Goal: Obtain resource: Obtain resource

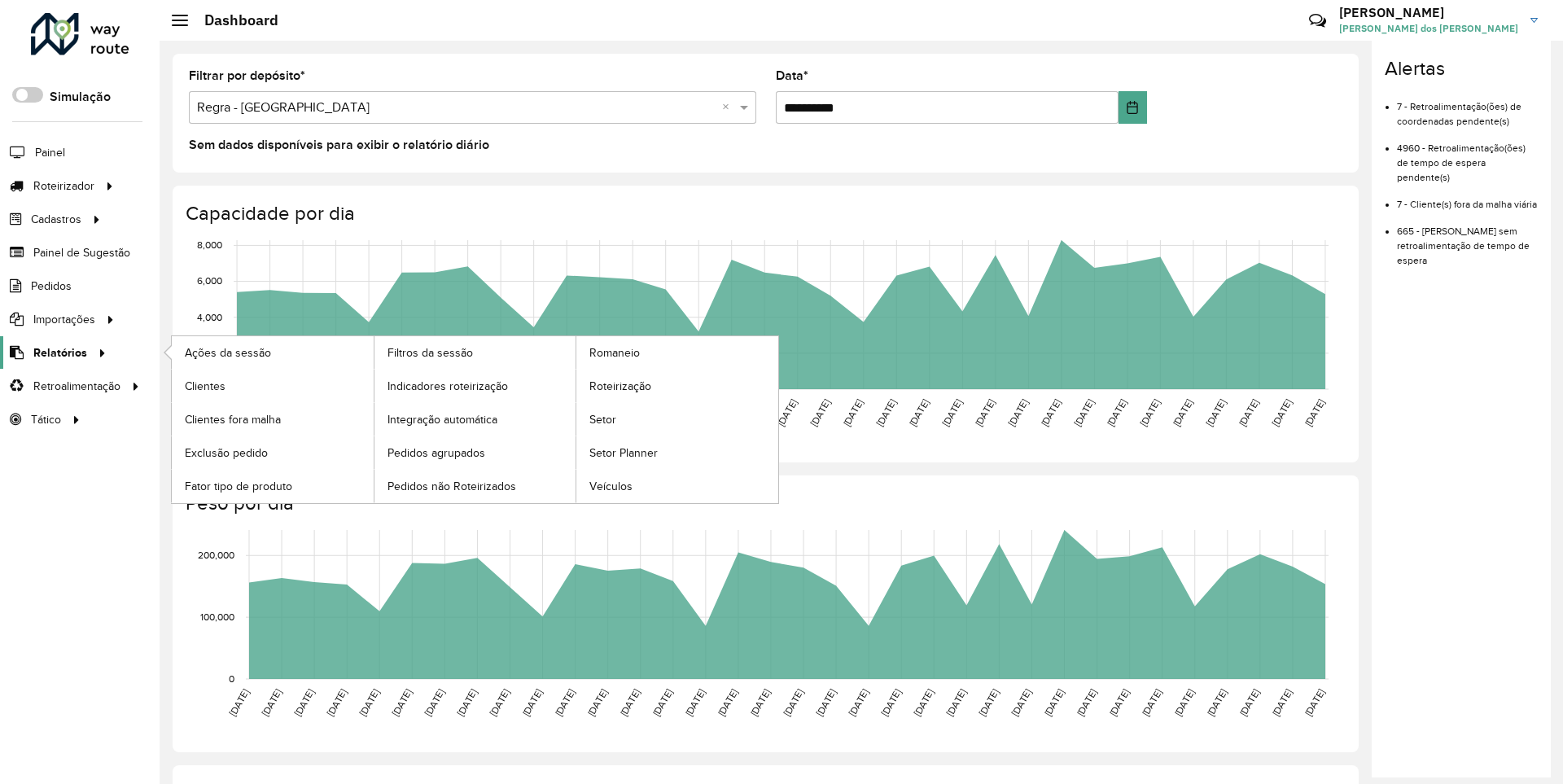
click at [57, 351] on span "Relatórios" at bounding box center [60, 352] width 54 height 17
click at [205, 385] on span "Clientes" at bounding box center [207, 386] width 44 height 17
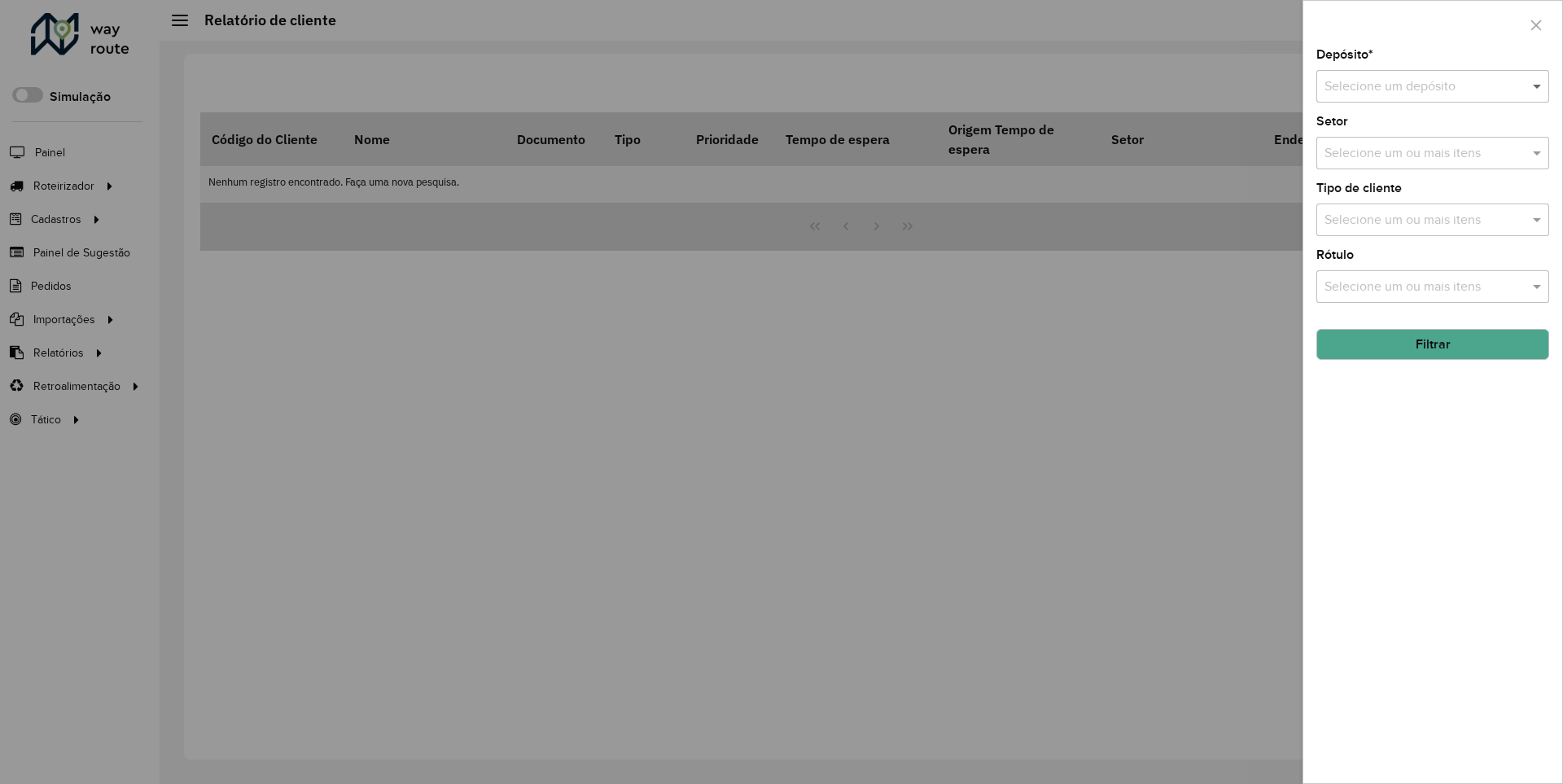
click at [1537, 86] on span at bounding box center [1538, 87] width 21 height 20
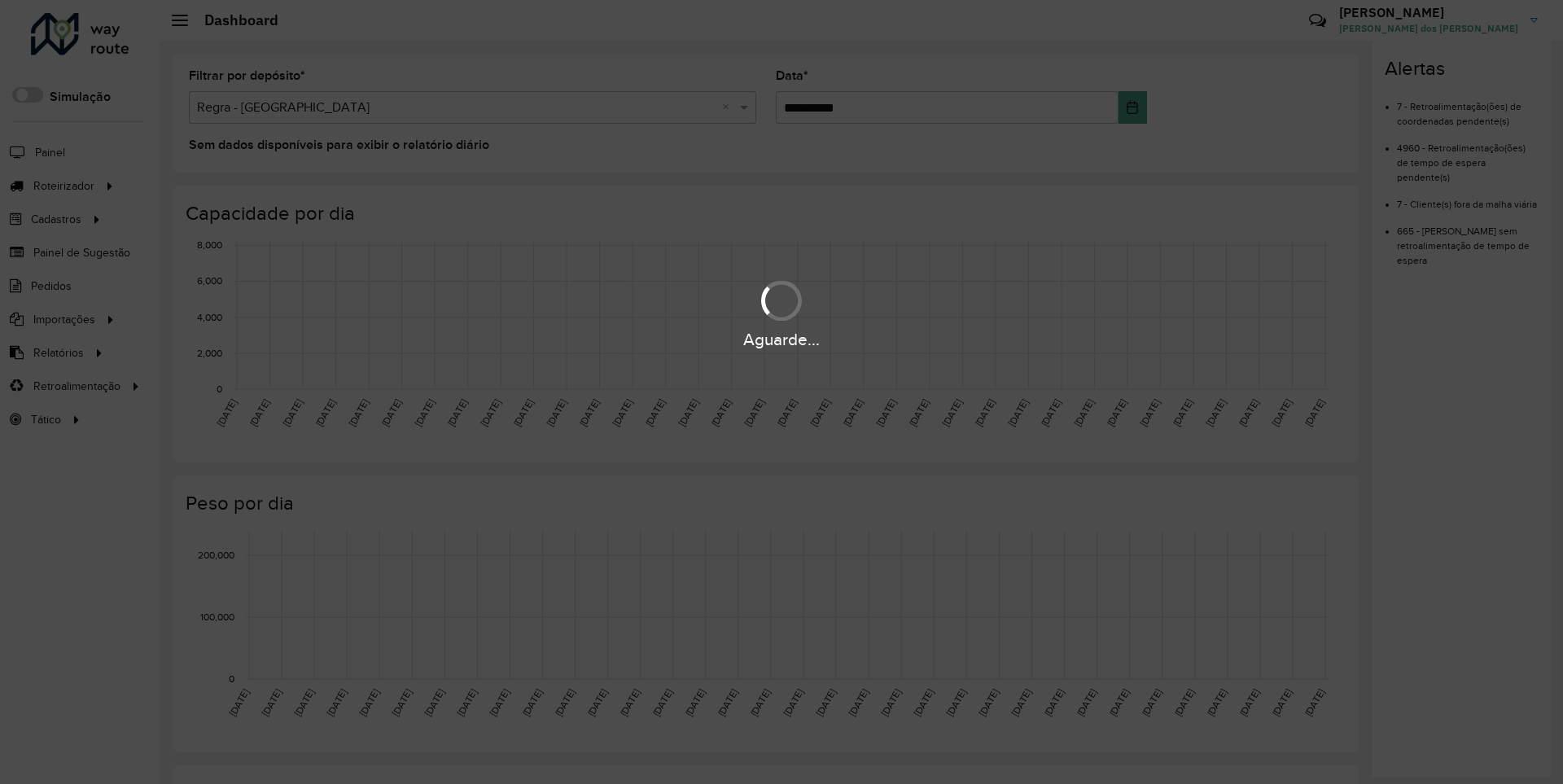
click at [57, 351] on div "Aguarde..." at bounding box center [782, 340] width 1563 height 26
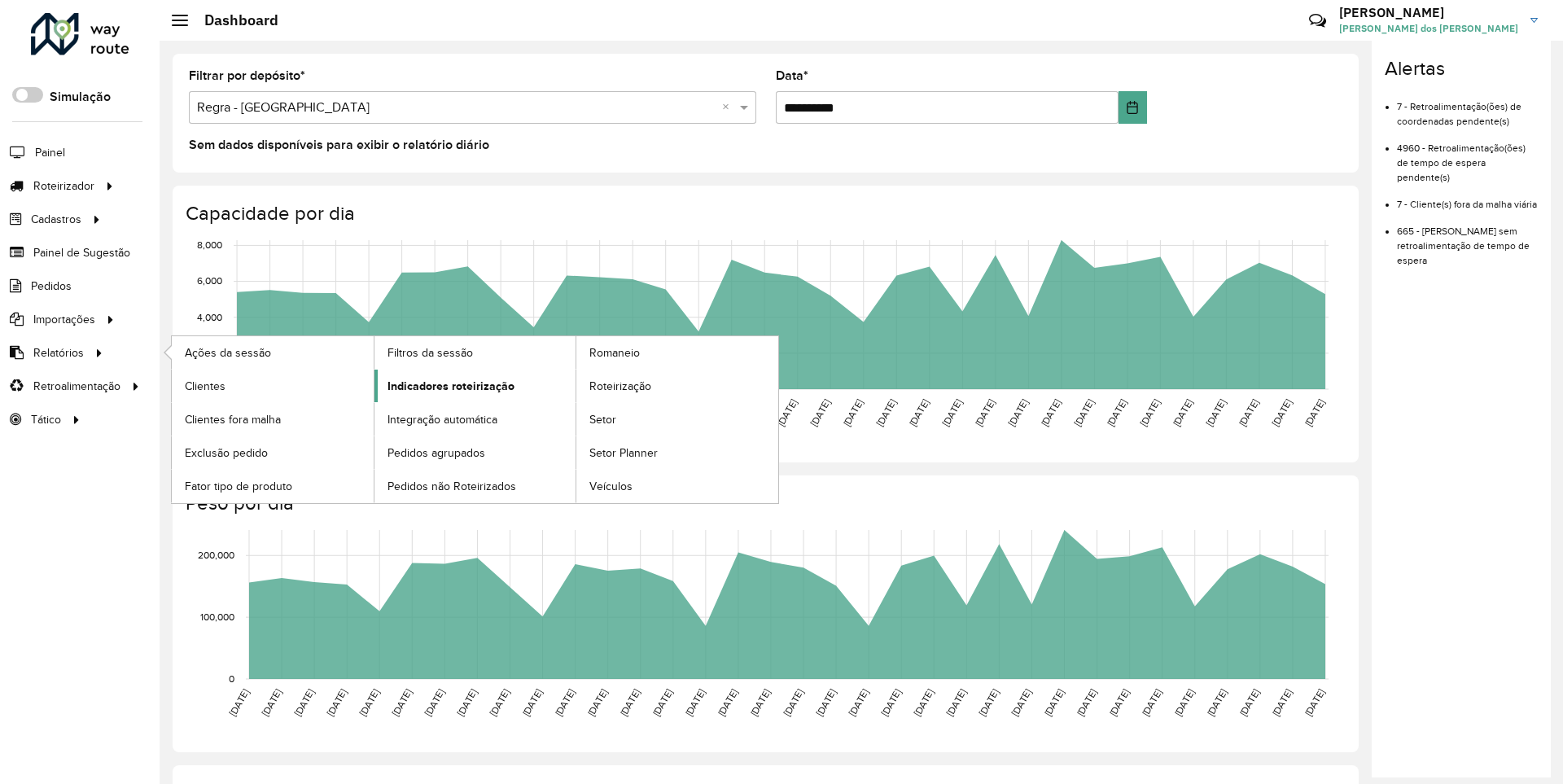
click at [446, 385] on span "Indicadores roteirização" at bounding box center [451, 386] width 127 height 17
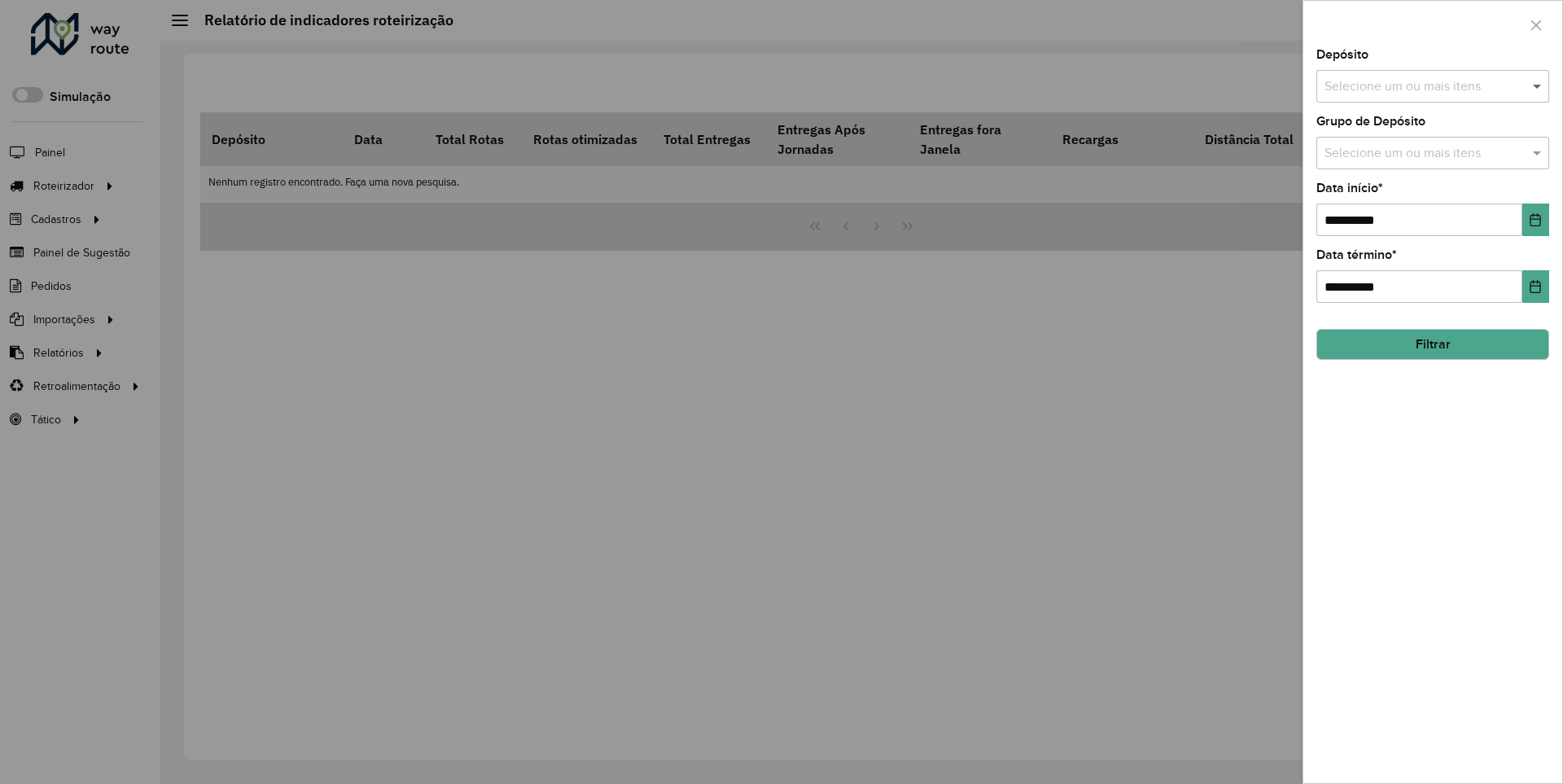
click at [1537, 86] on span at bounding box center [1538, 87] width 21 height 20
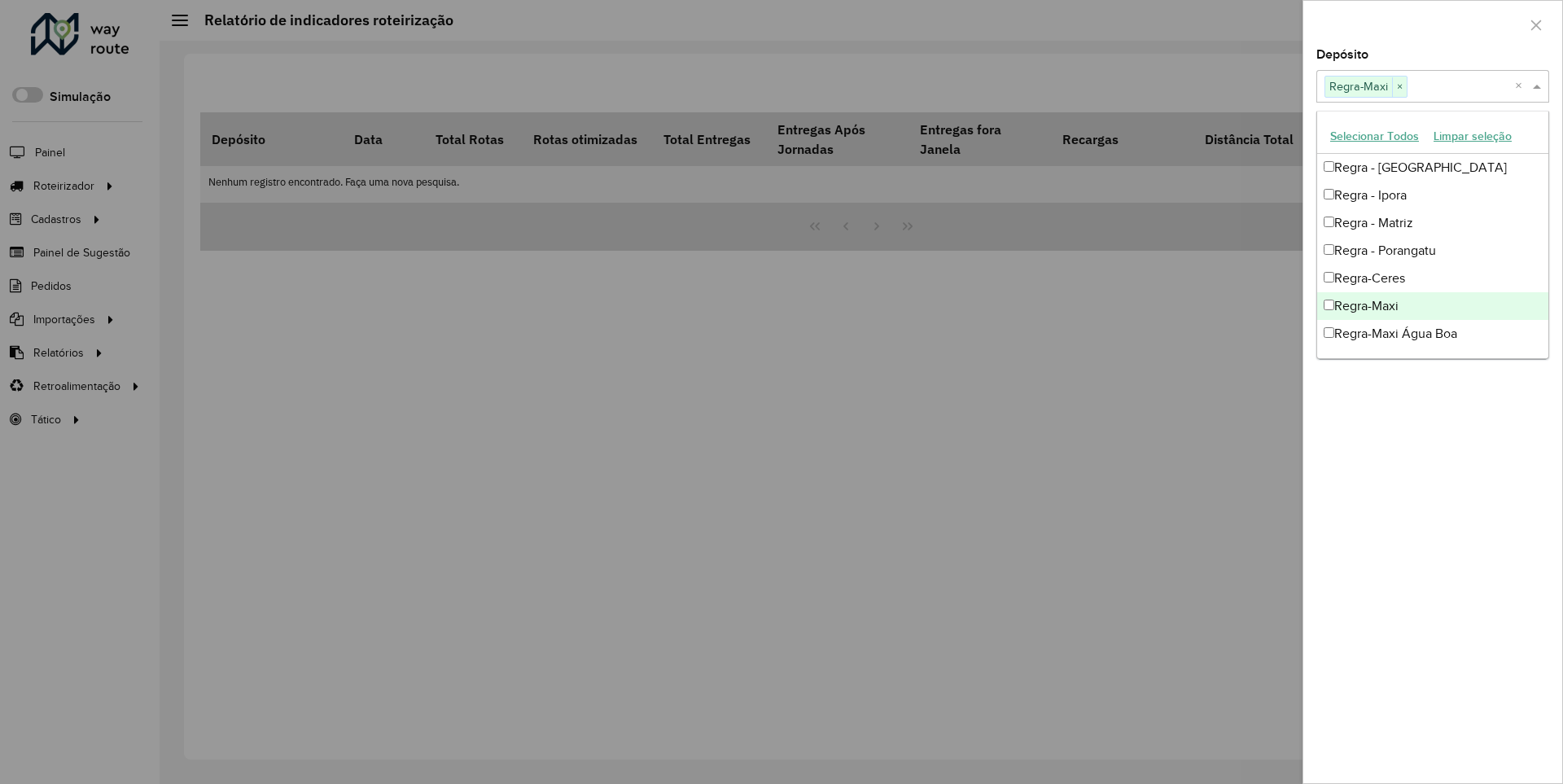
click at [1432, 24] on div at bounding box center [1432, 25] width 259 height 48
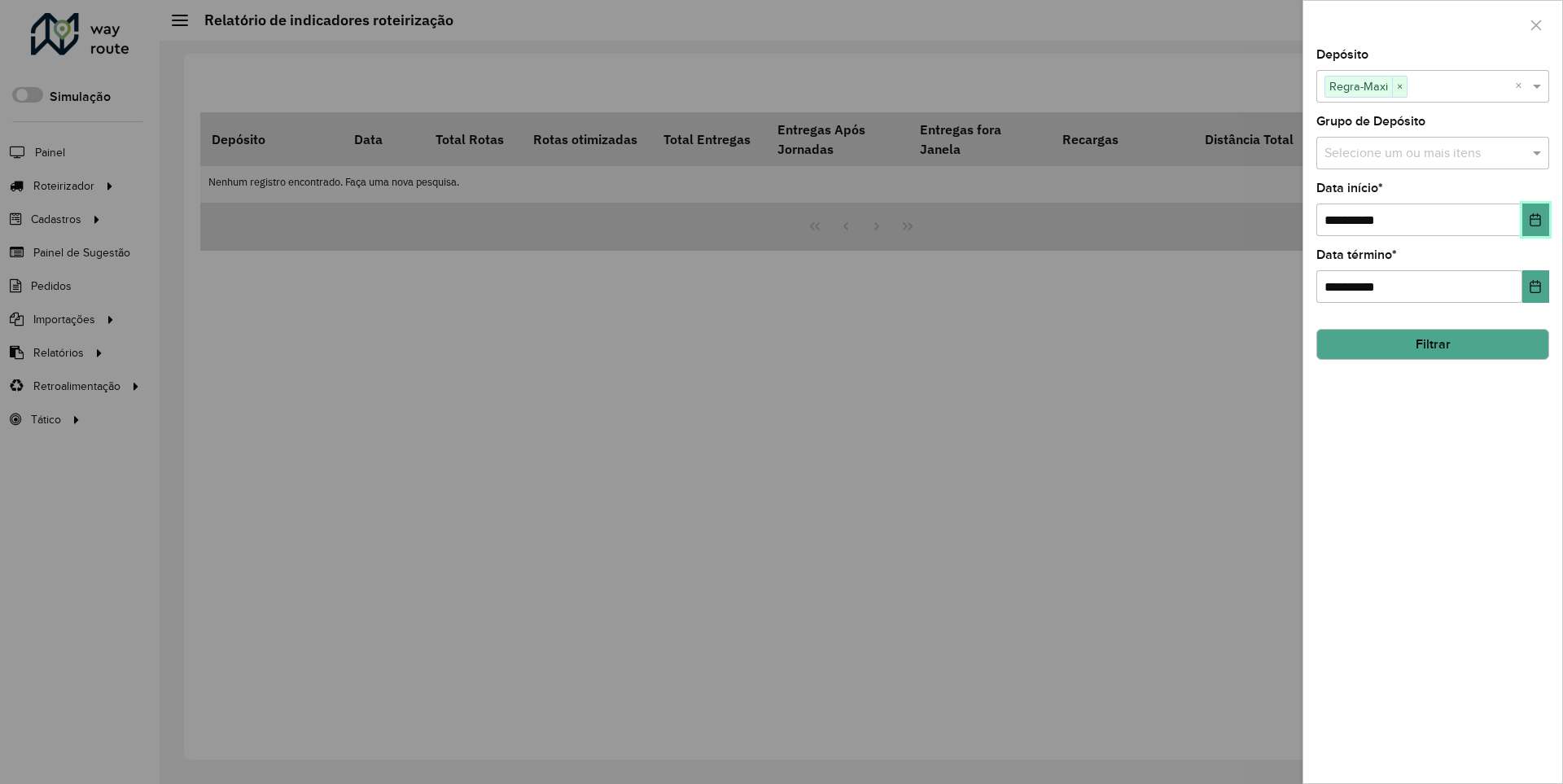
click at [1534, 218] on icon "Choose Date" at bounding box center [1535, 219] width 11 height 13
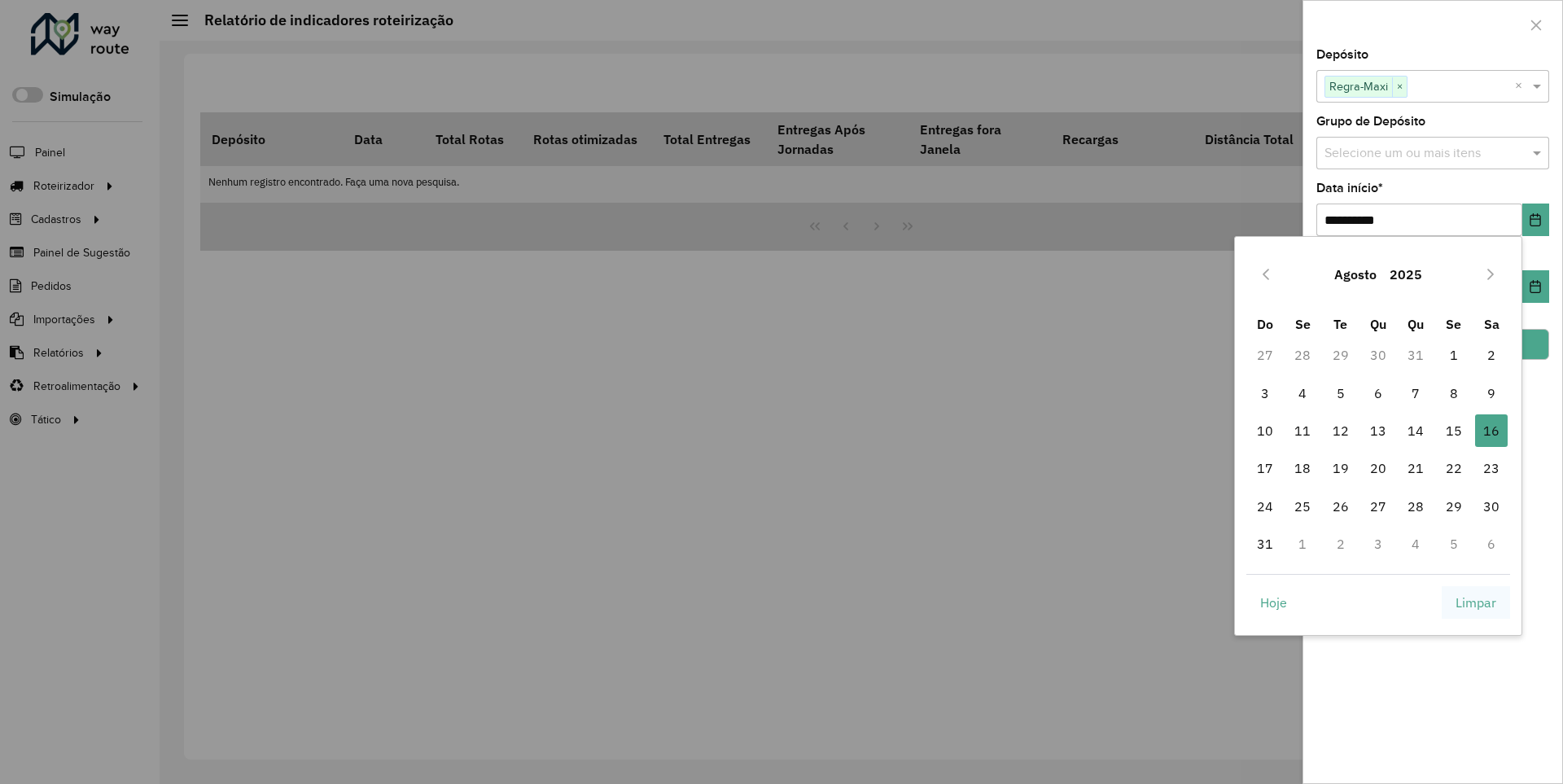
click at [1476, 601] on span "Limpar" at bounding box center [1475, 602] width 40 height 20
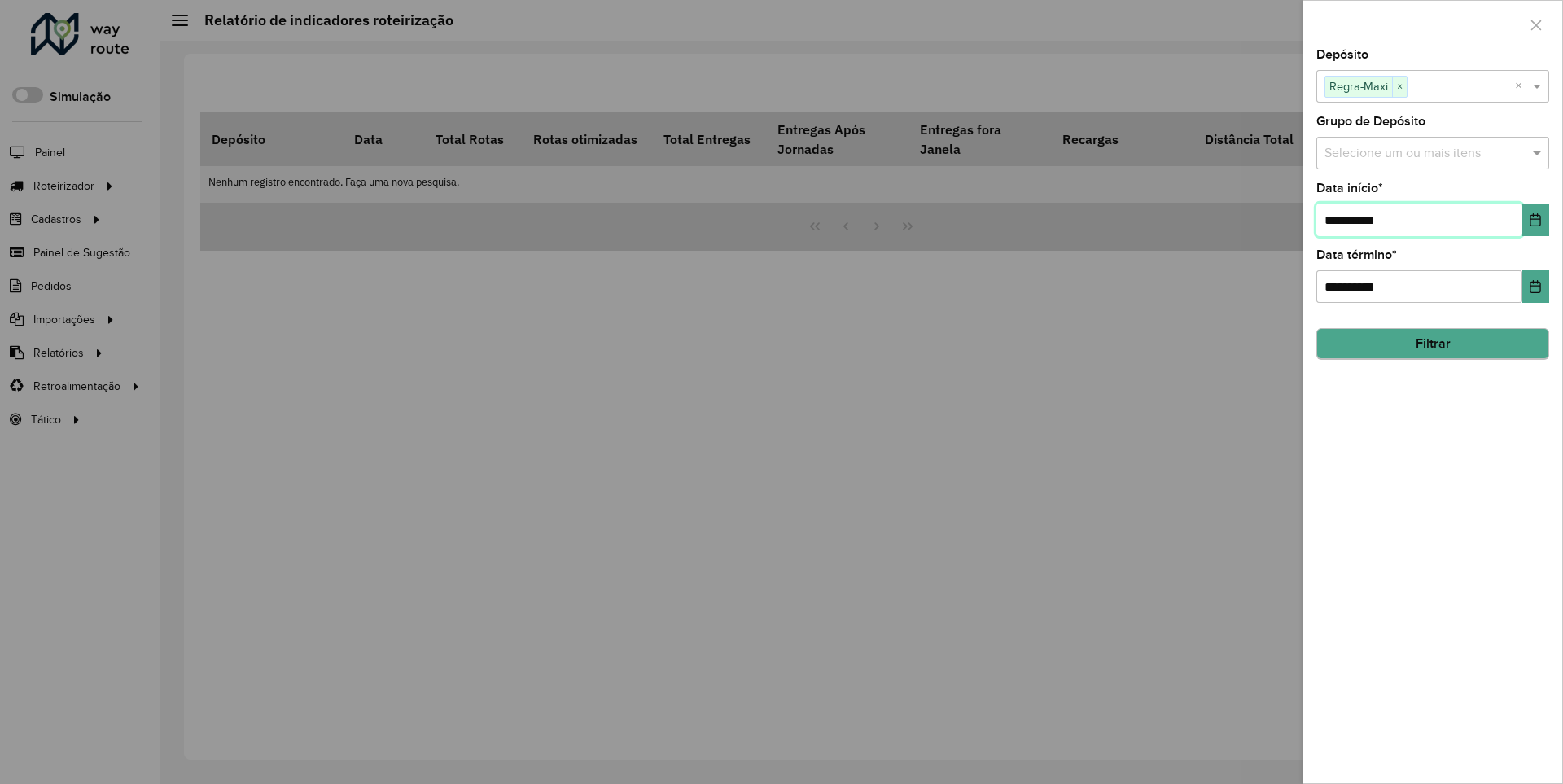
type input "**********"
click at [1432, 343] on button "Filtrar" at bounding box center [1432, 343] width 233 height 30
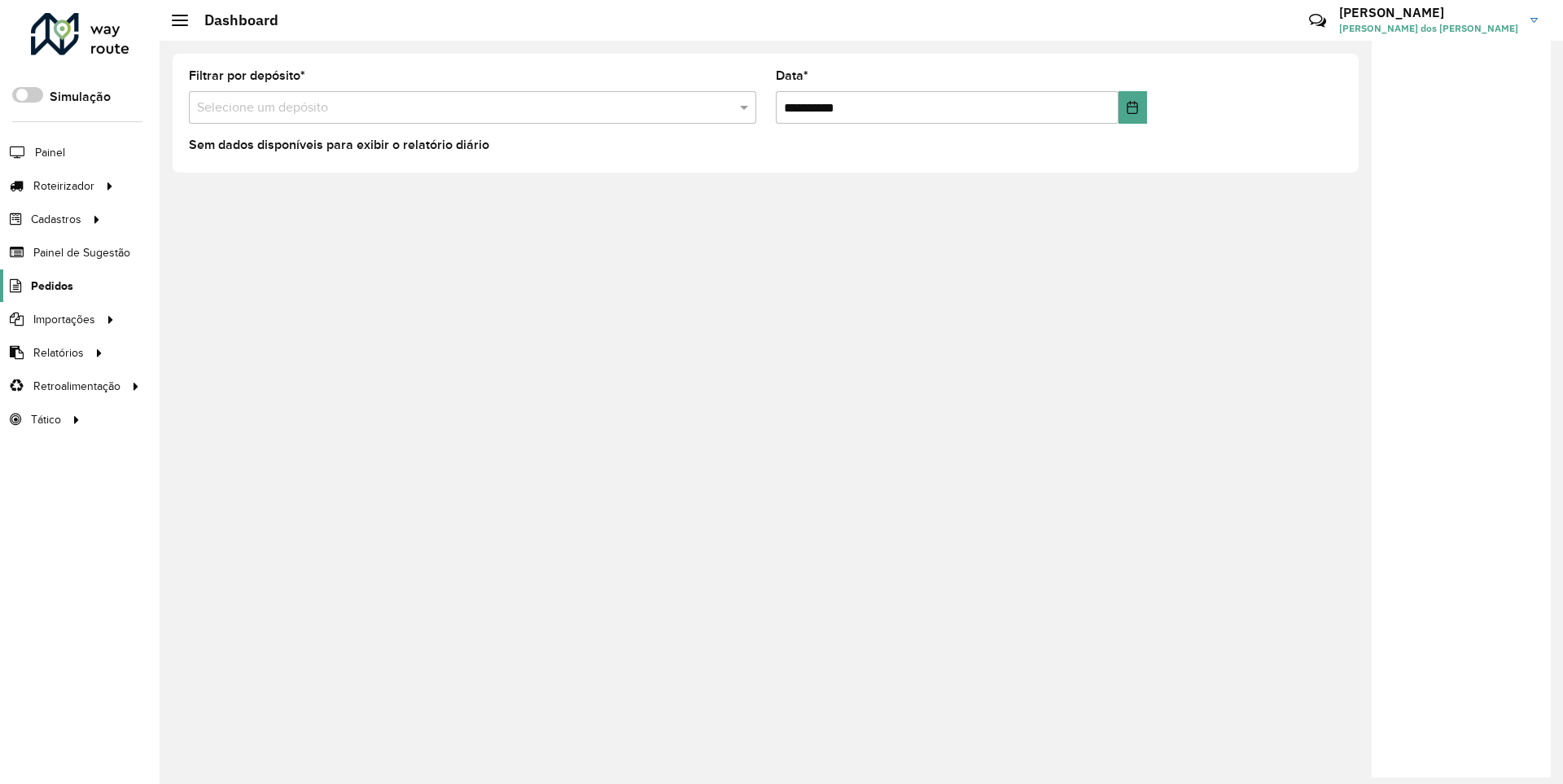
click at [50, 284] on span "Pedidos" at bounding box center [51, 285] width 42 height 17
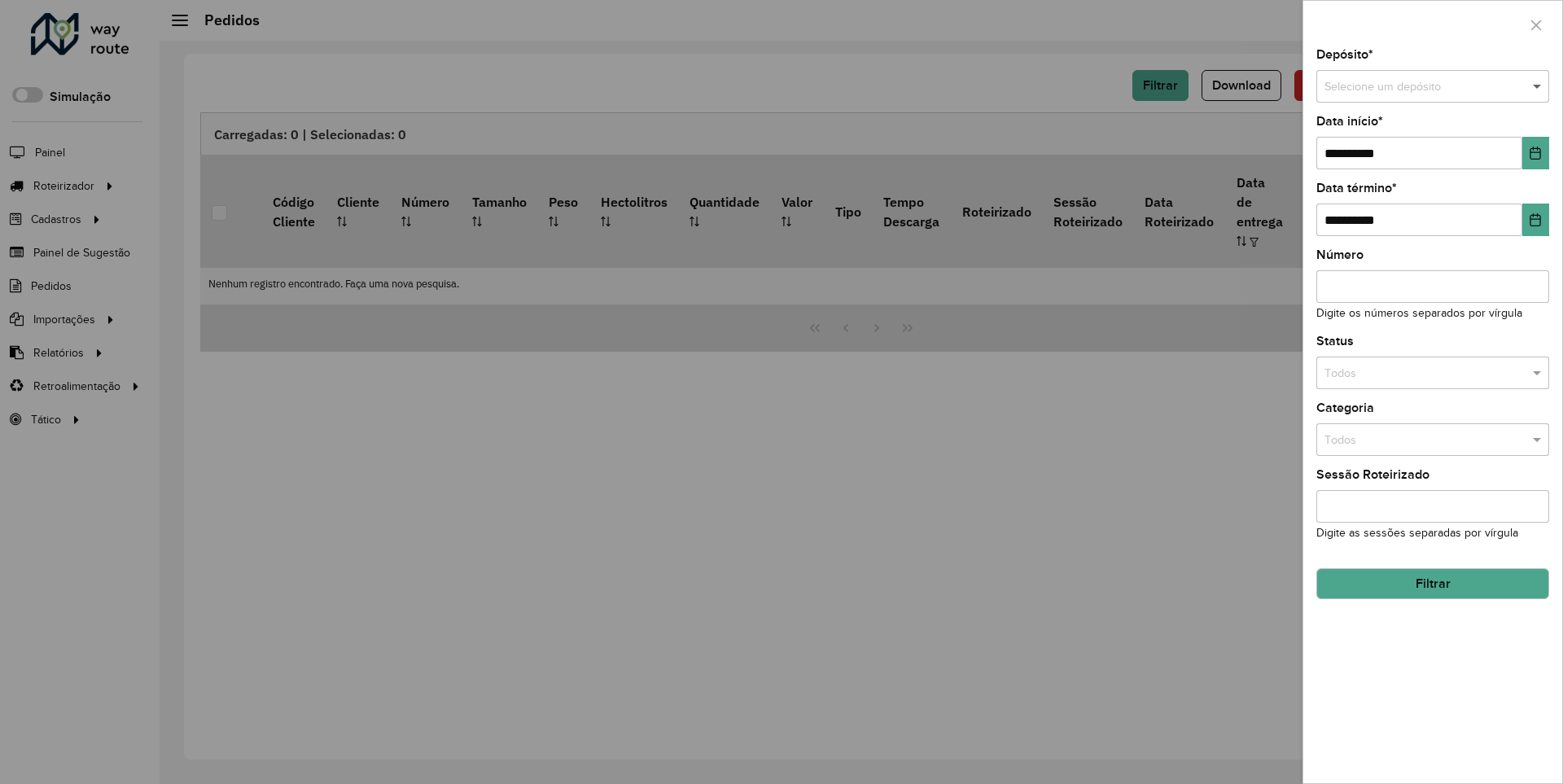
click at [1537, 87] on span at bounding box center [1538, 87] width 21 height 18
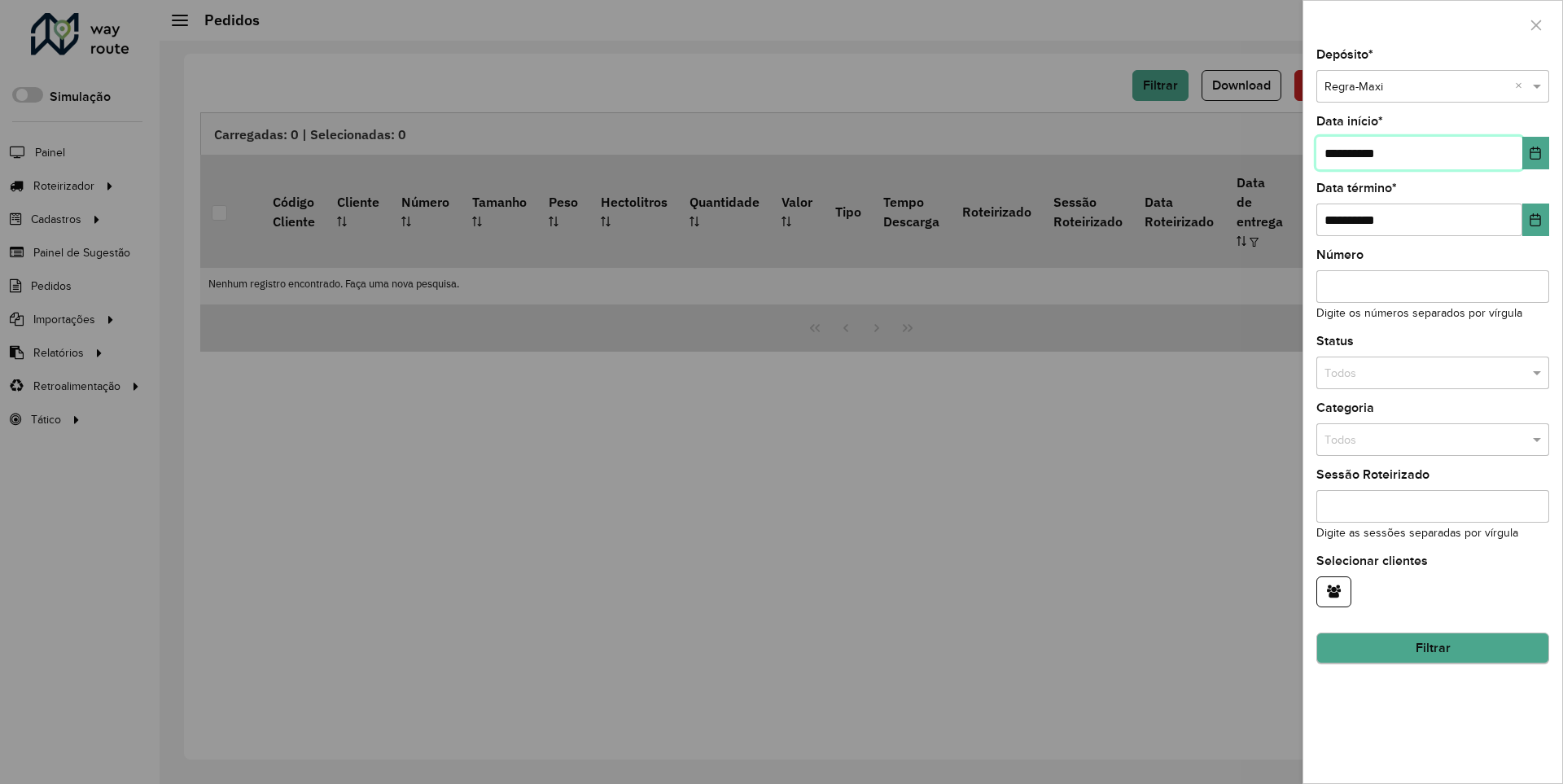
type input "**********"
click at [1432, 647] on button "Filtrar" at bounding box center [1432, 648] width 233 height 30
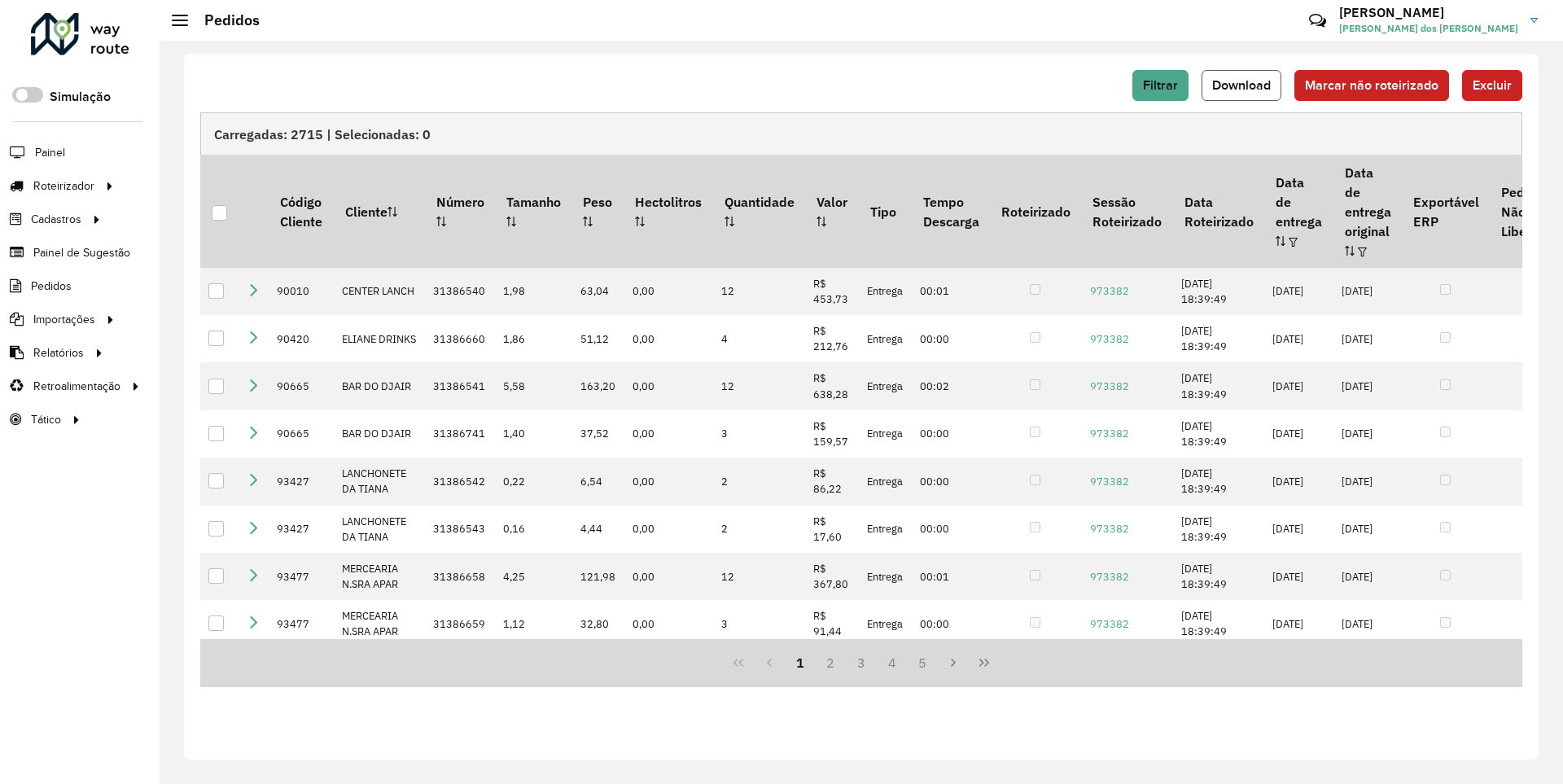
click at [1243, 85] on span "Download" at bounding box center [1242, 85] width 59 height 14
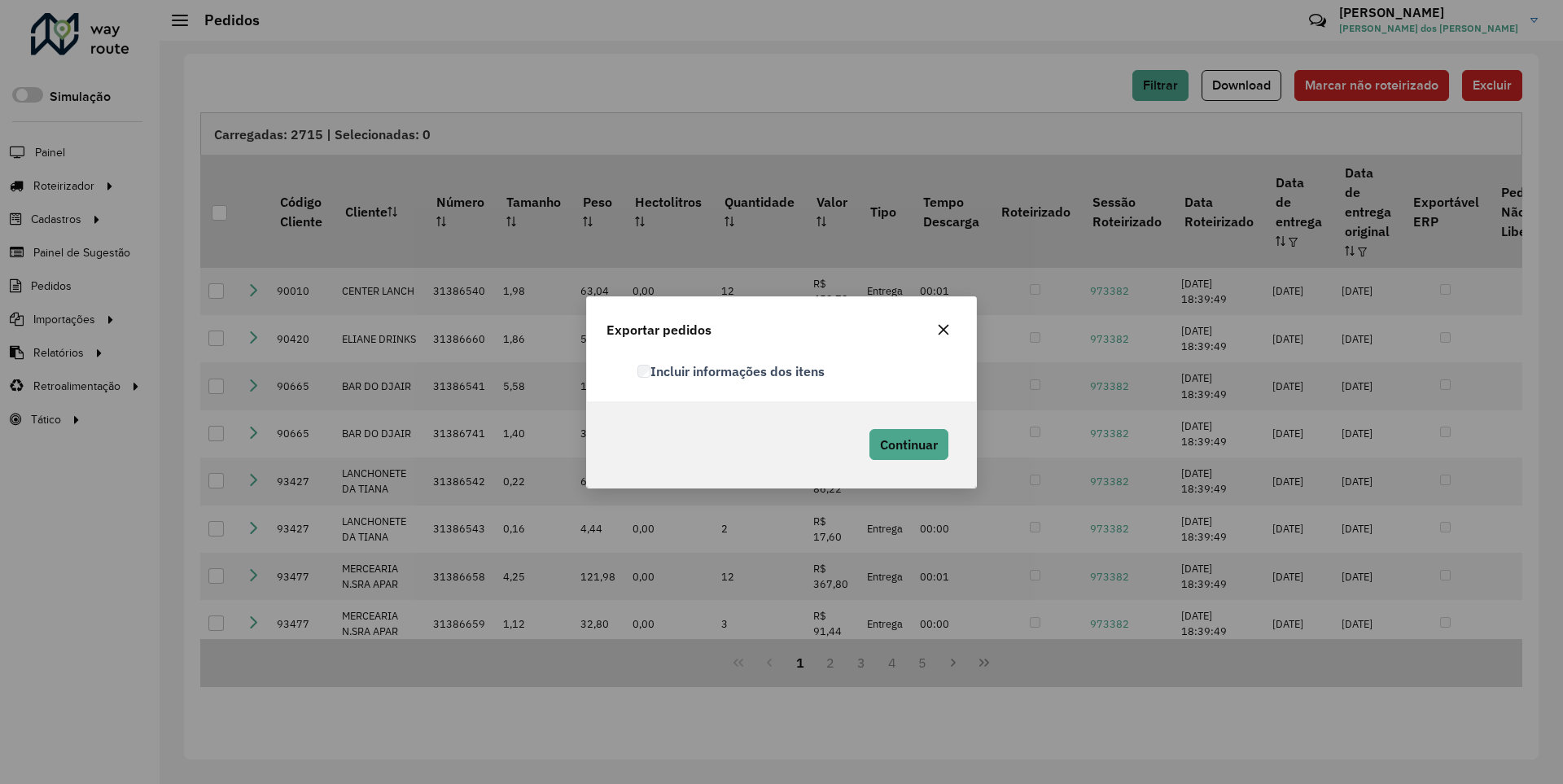
click at [732, 370] on label "Incluir informações dos itens" at bounding box center [731, 371] width 187 height 20
click at [907, 444] on span "Continuar" at bounding box center [908, 444] width 58 height 17
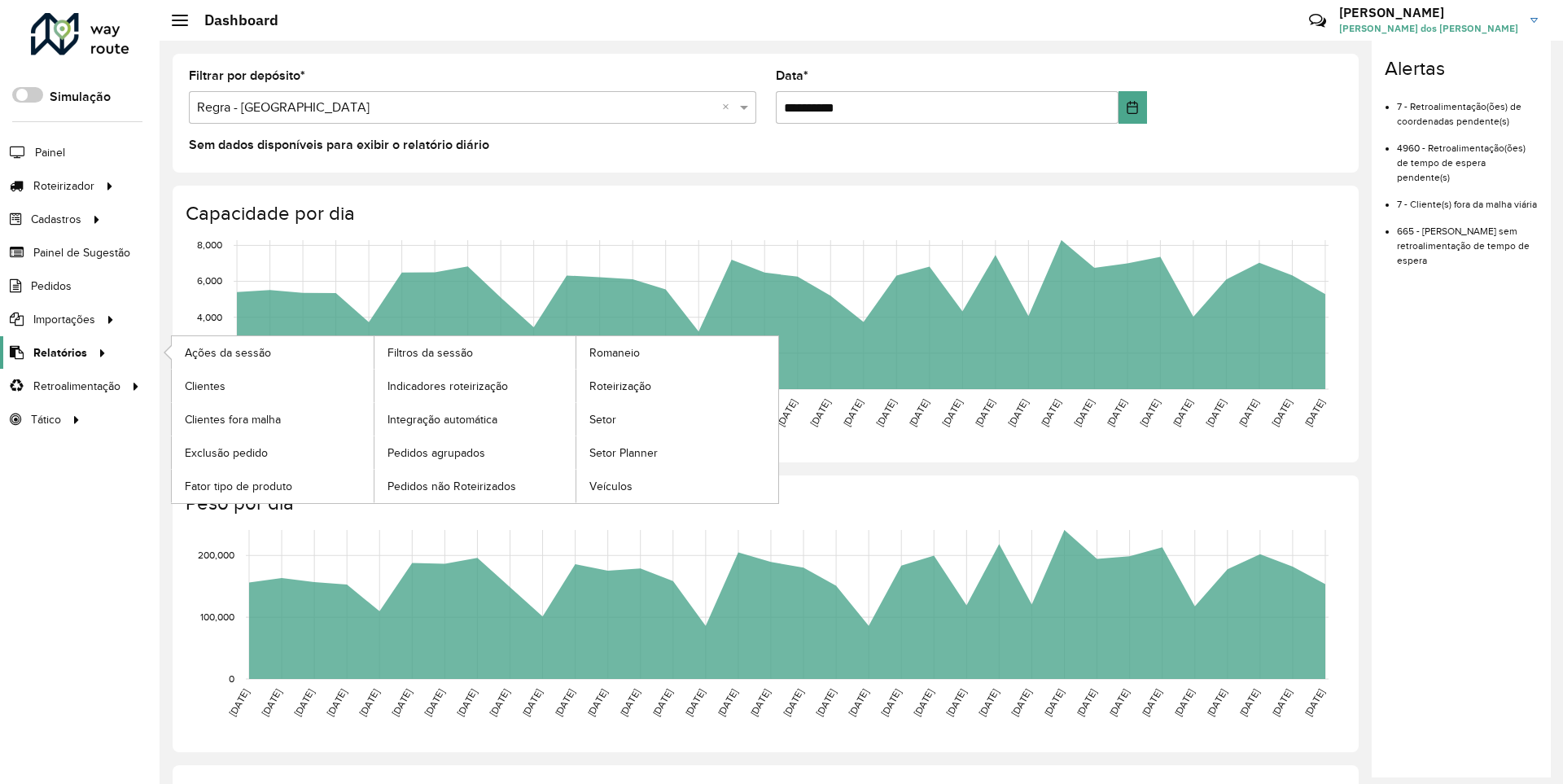
click at [57, 351] on span "Relatórios" at bounding box center [60, 352] width 54 height 17
click at [205, 385] on span "Clientes" at bounding box center [207, 386] width 44 height 17
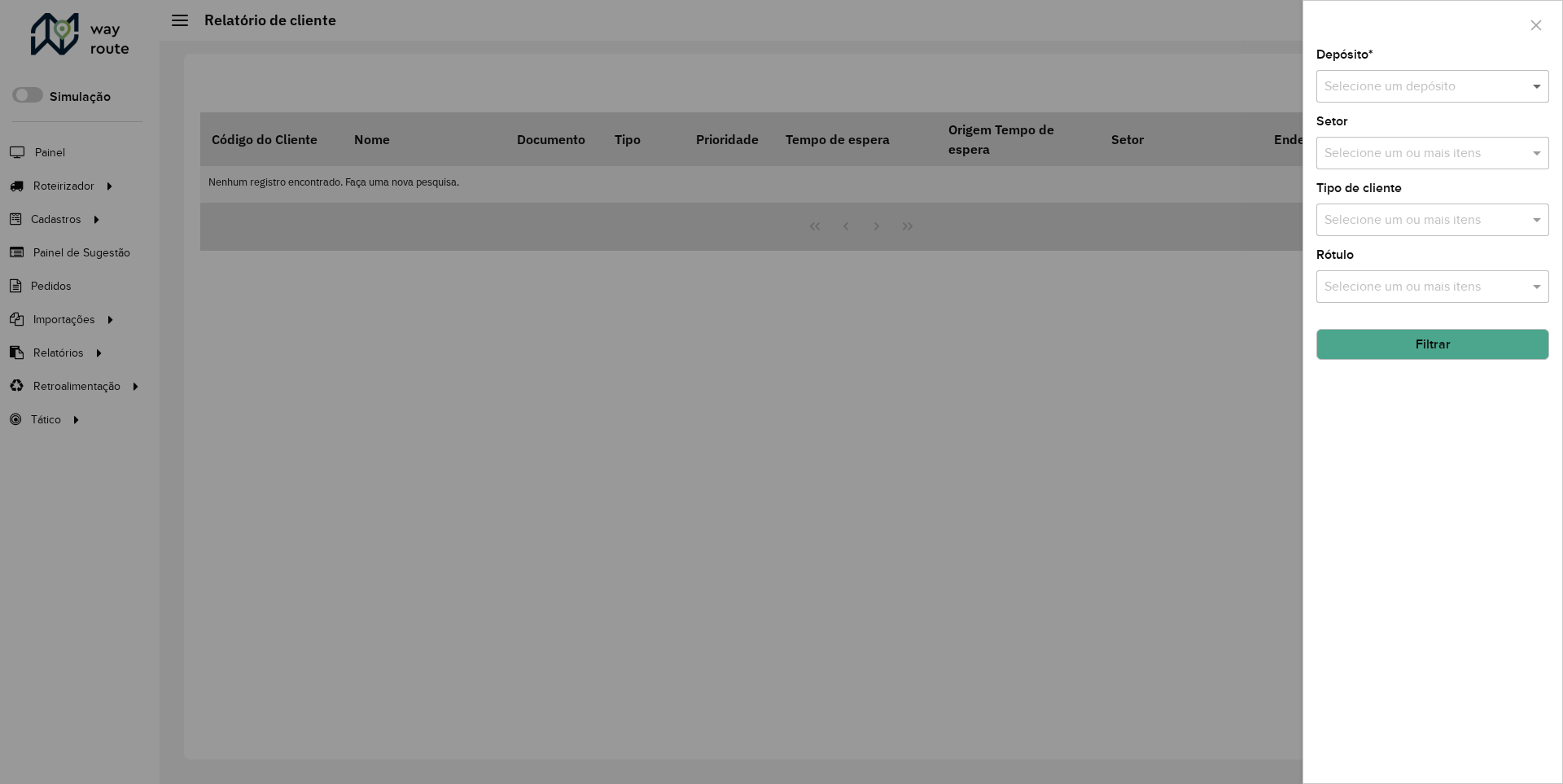
click at [1537, 86] on span at bounding box center [1538, 87] width 21 height 20
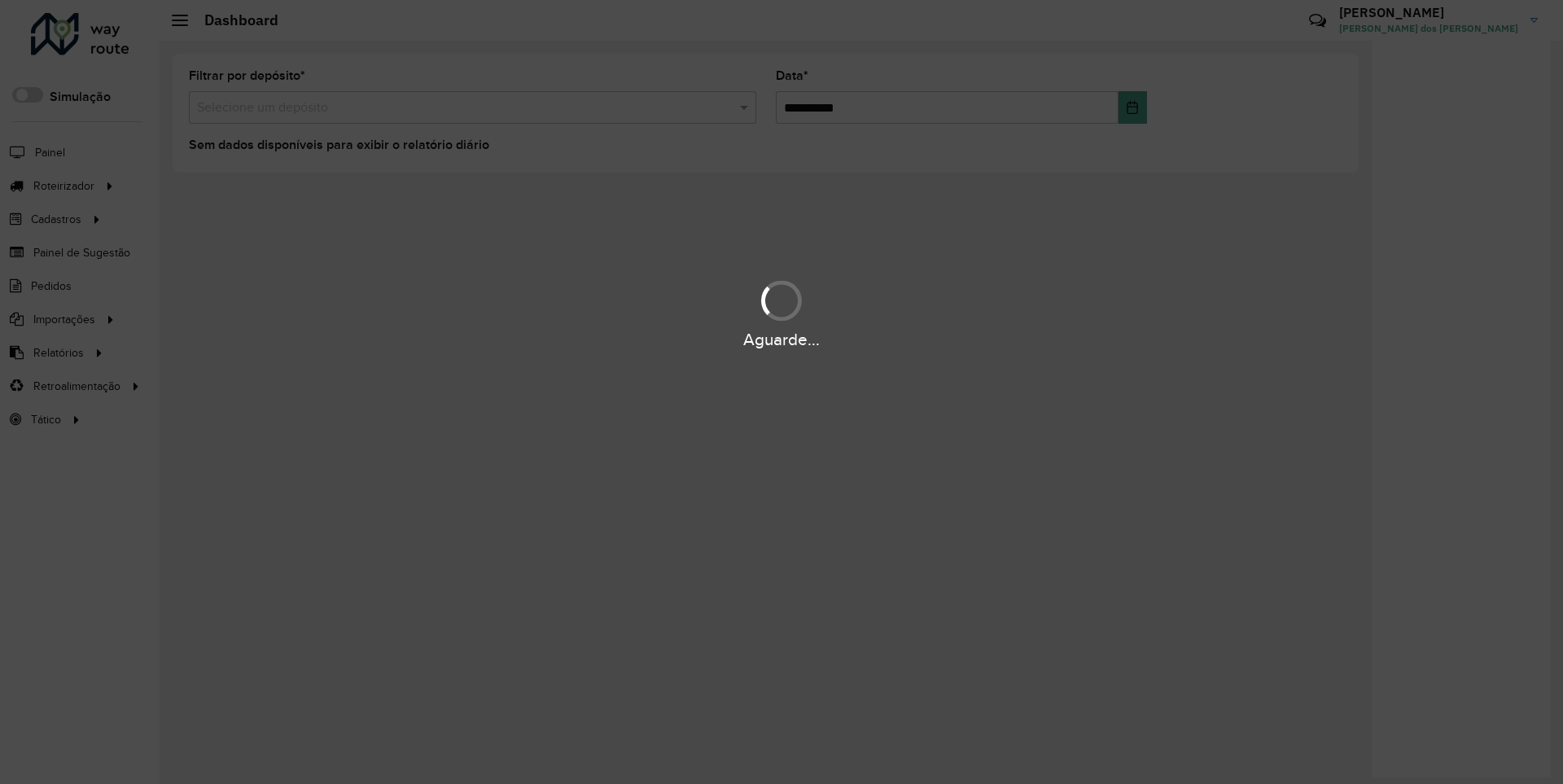
click at [57, 351] on div "Aguarde..." at bounding box center [782, 340] width 1563 height 26
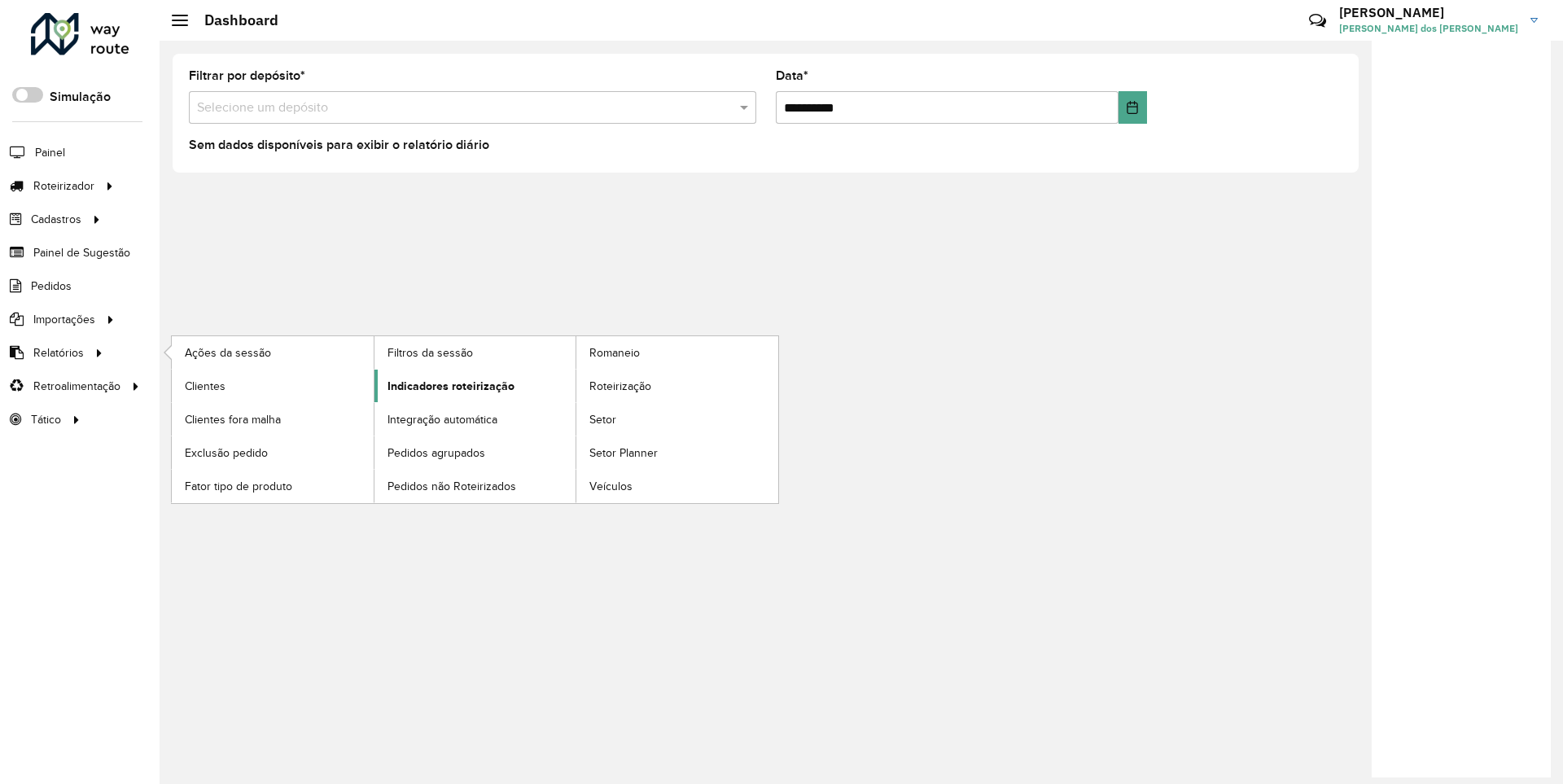
click at [446, 385] on span "Indicadores roteirização" at bounding box center [451, 386] width 127 height 17
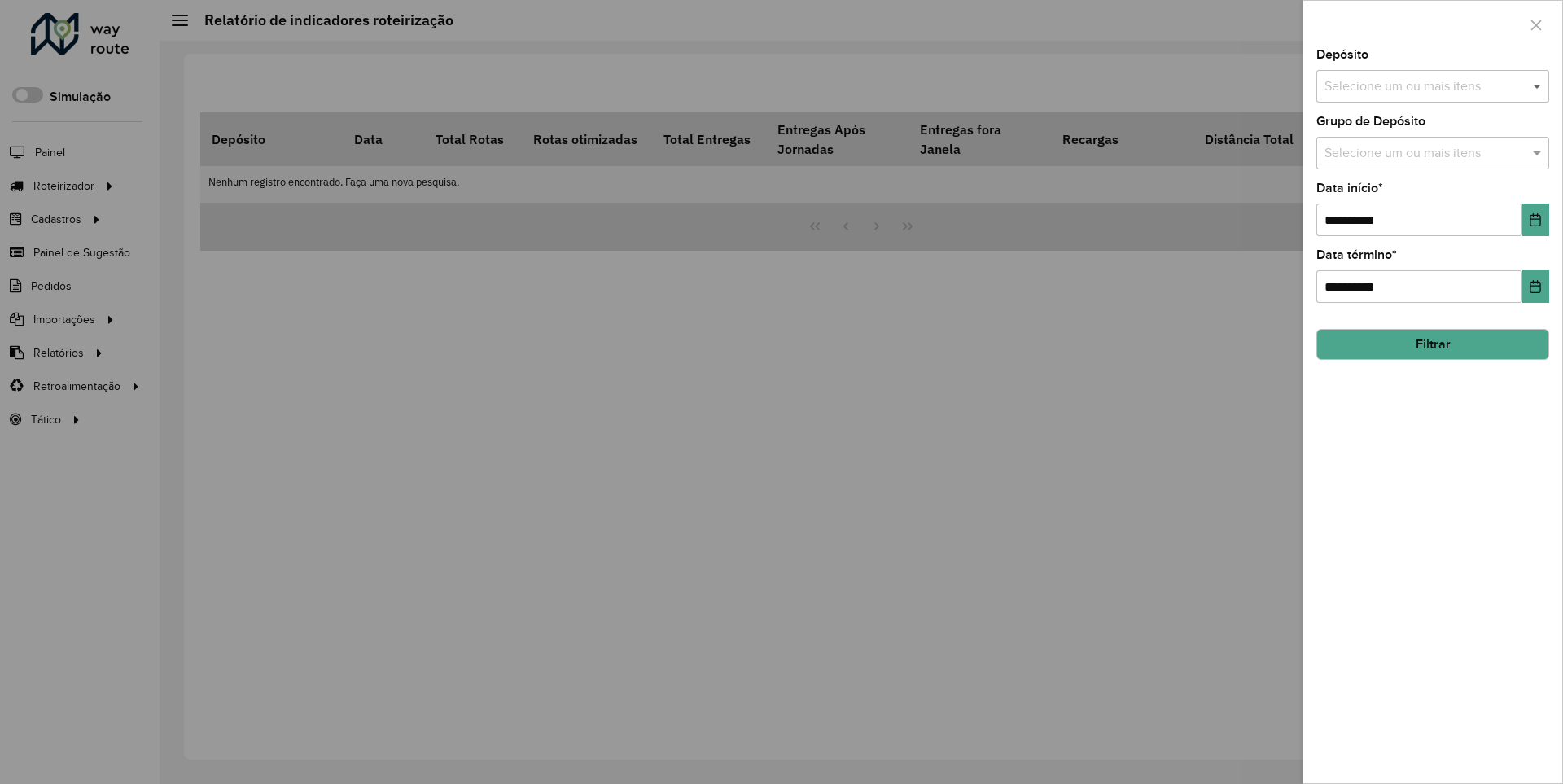
click at [1537, 86] on span at bounding box center [1538, 87] width 21 height 20
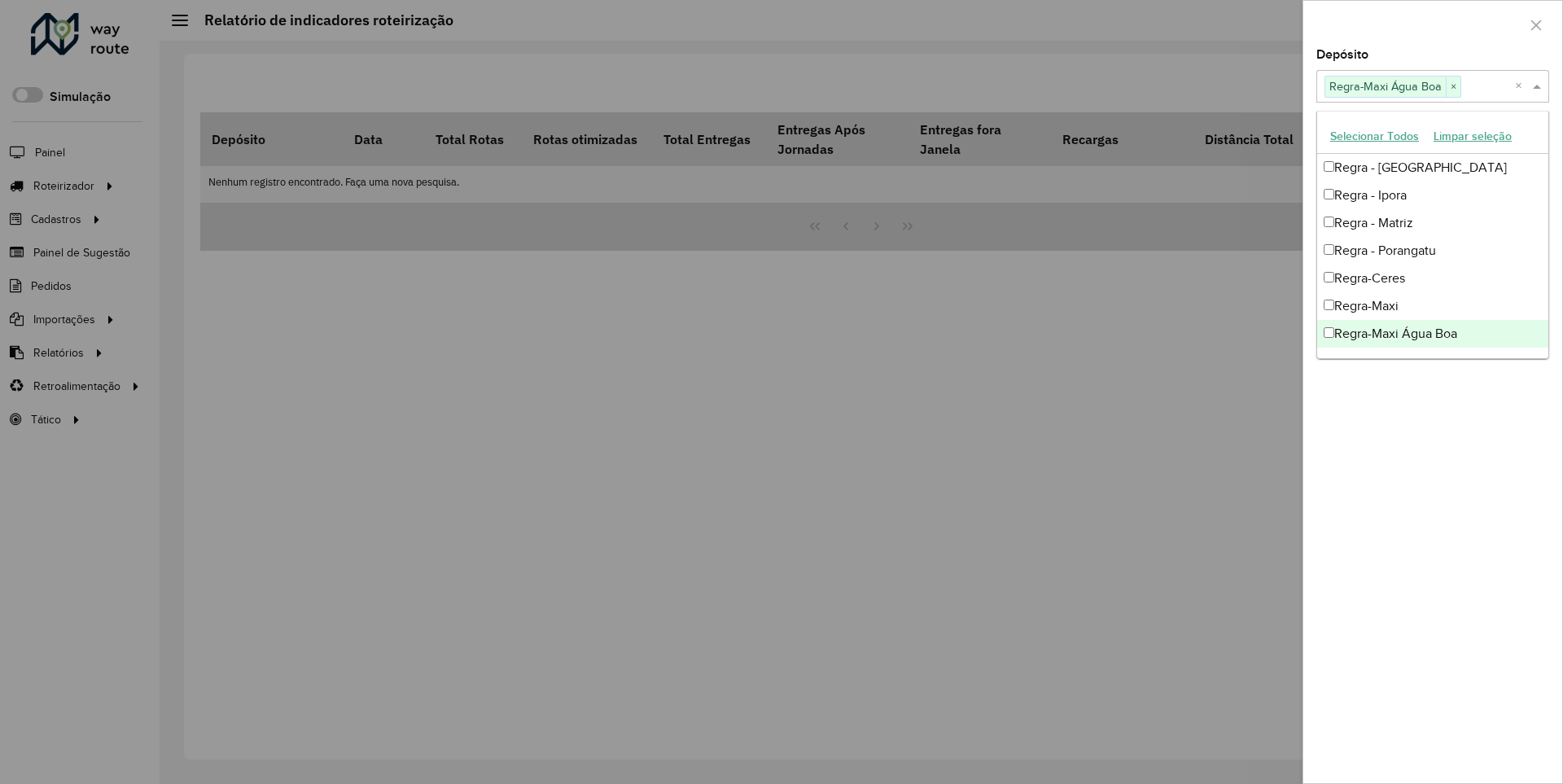
click at [1432, 24] on div at bounding box center [1432, 25] width 259 height 48
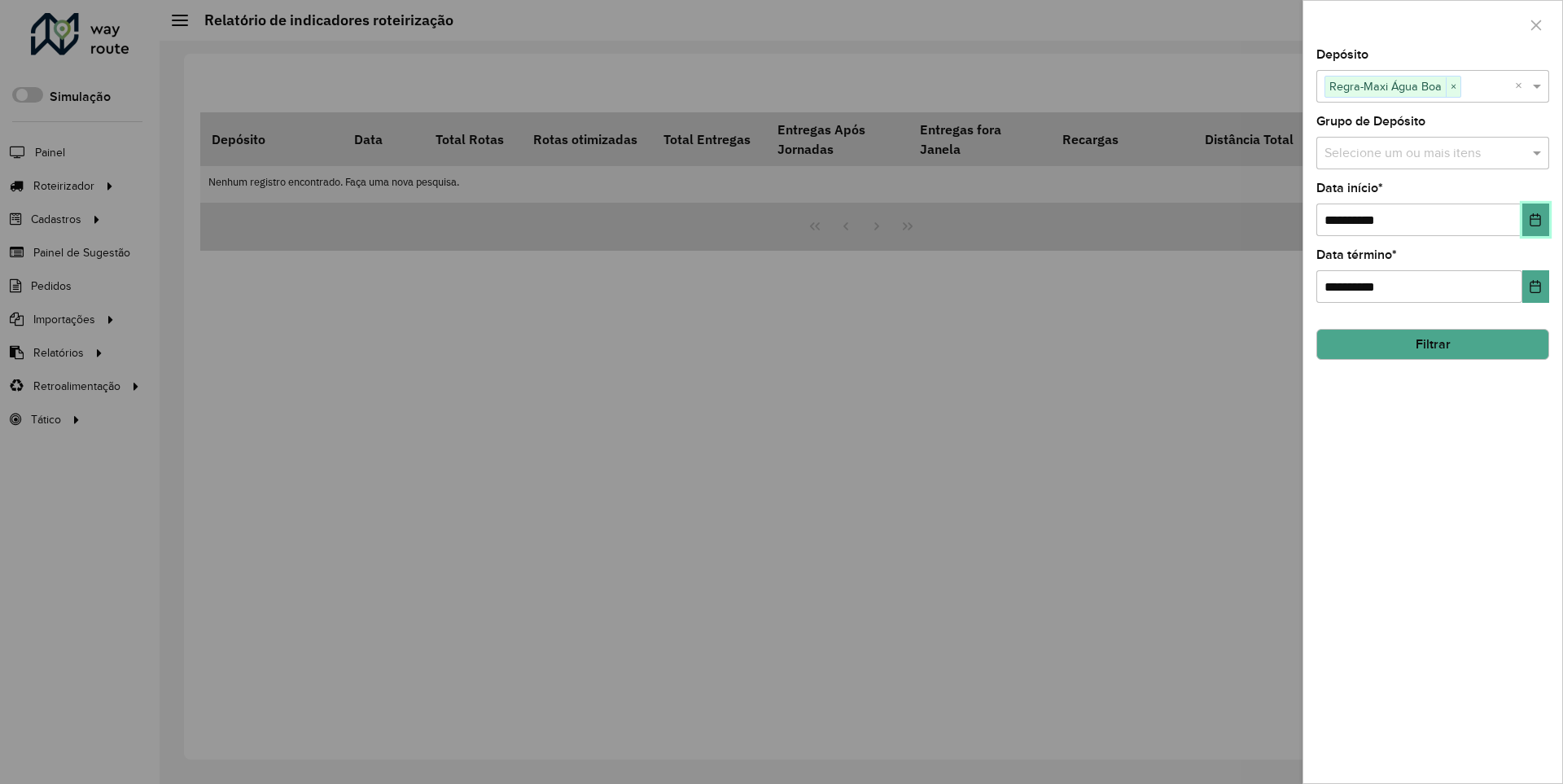
click at [1534, 218] on icon "Choose Date" at bounding box center [1535, 219] width 11 height 13
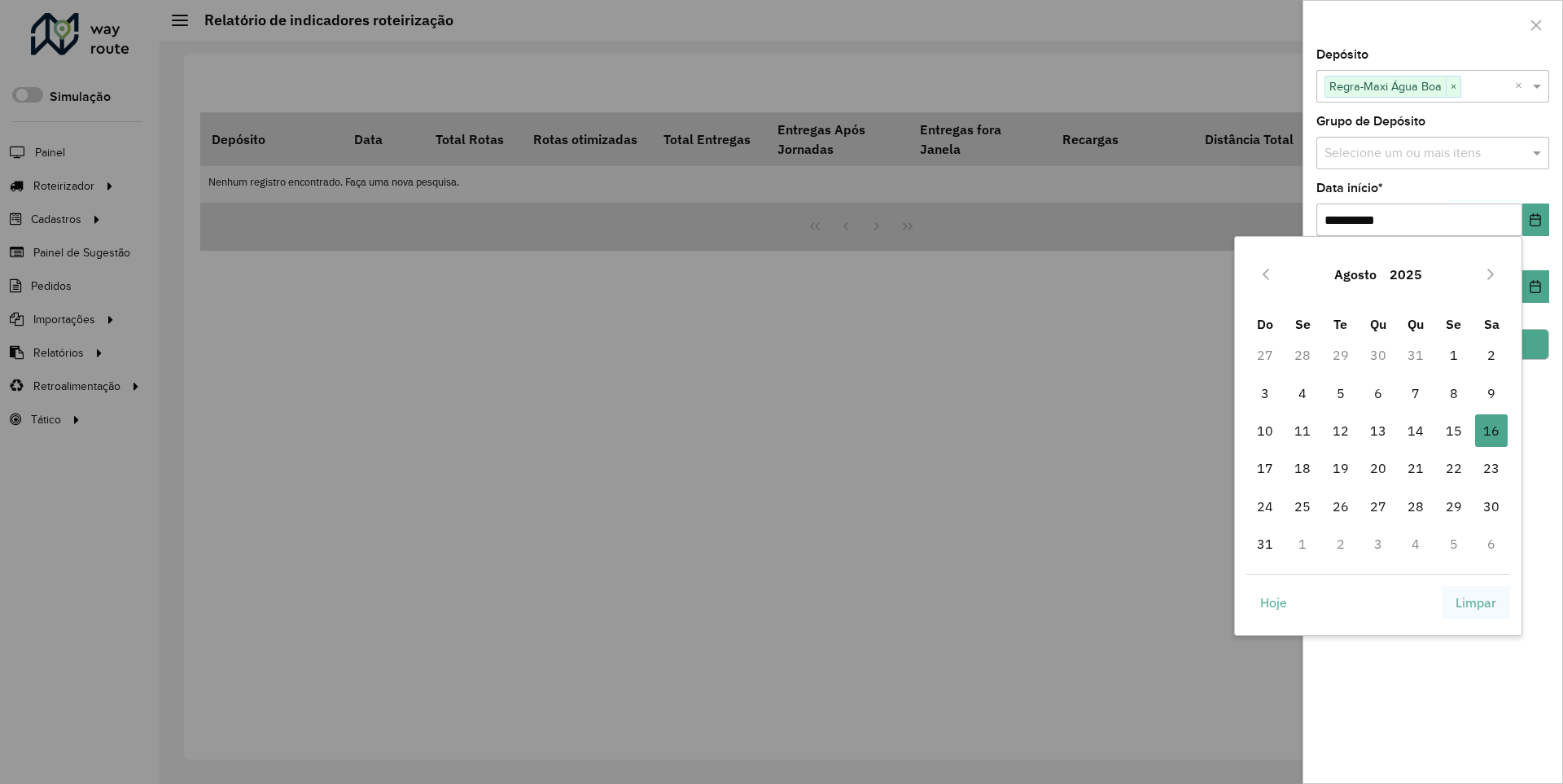
click at [1476, 601] on span "Limpar" at bounding box center [1475, 602] width 40 height 20
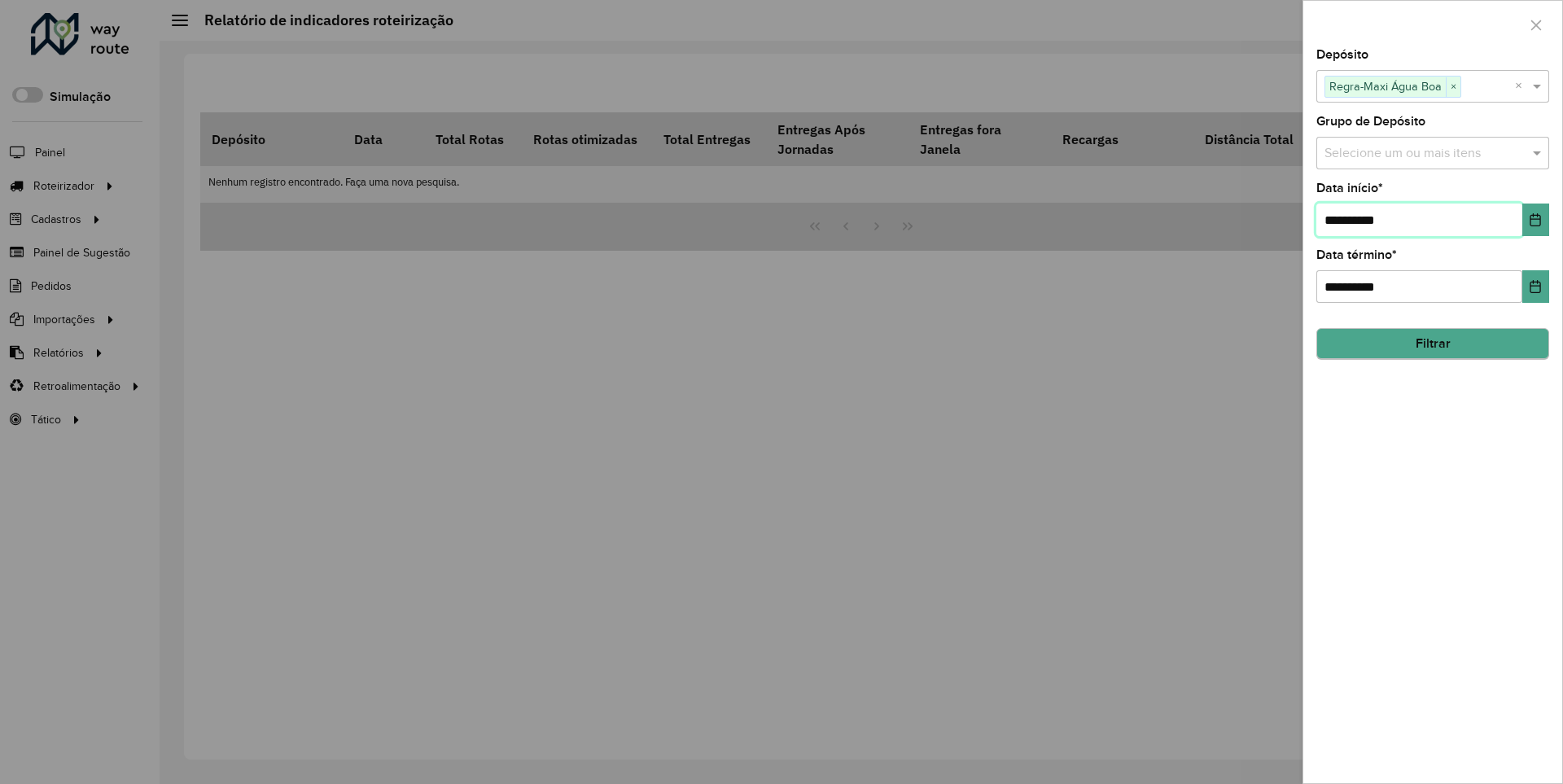
type input "**********"
click at [1432, 343] on button "Filtrar" at bounding box center [1432, 342] width 233 height 30
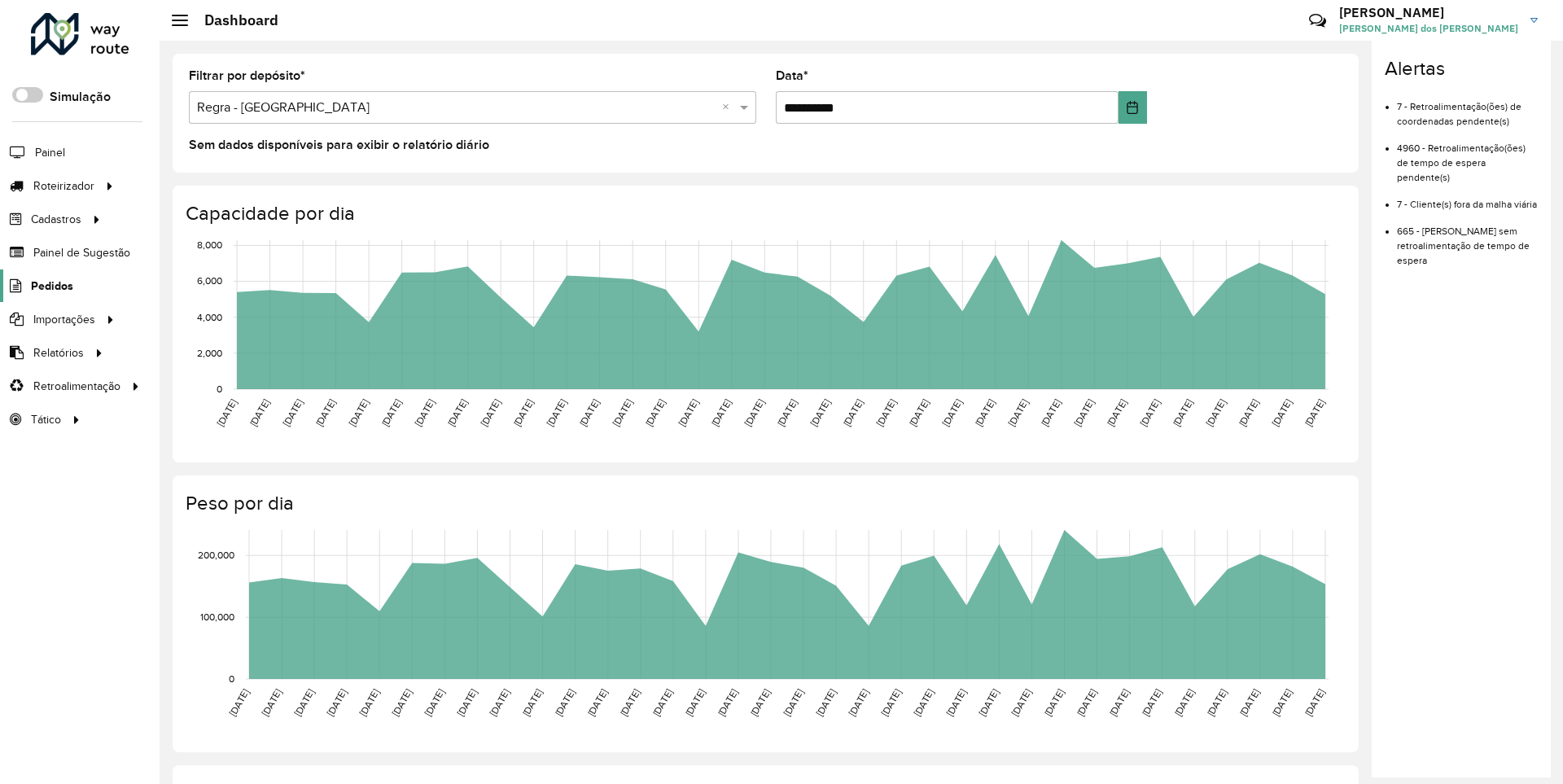
click at [50, 284] on span "Pedidos" at bounding box center [51, 285] width 42 height 17
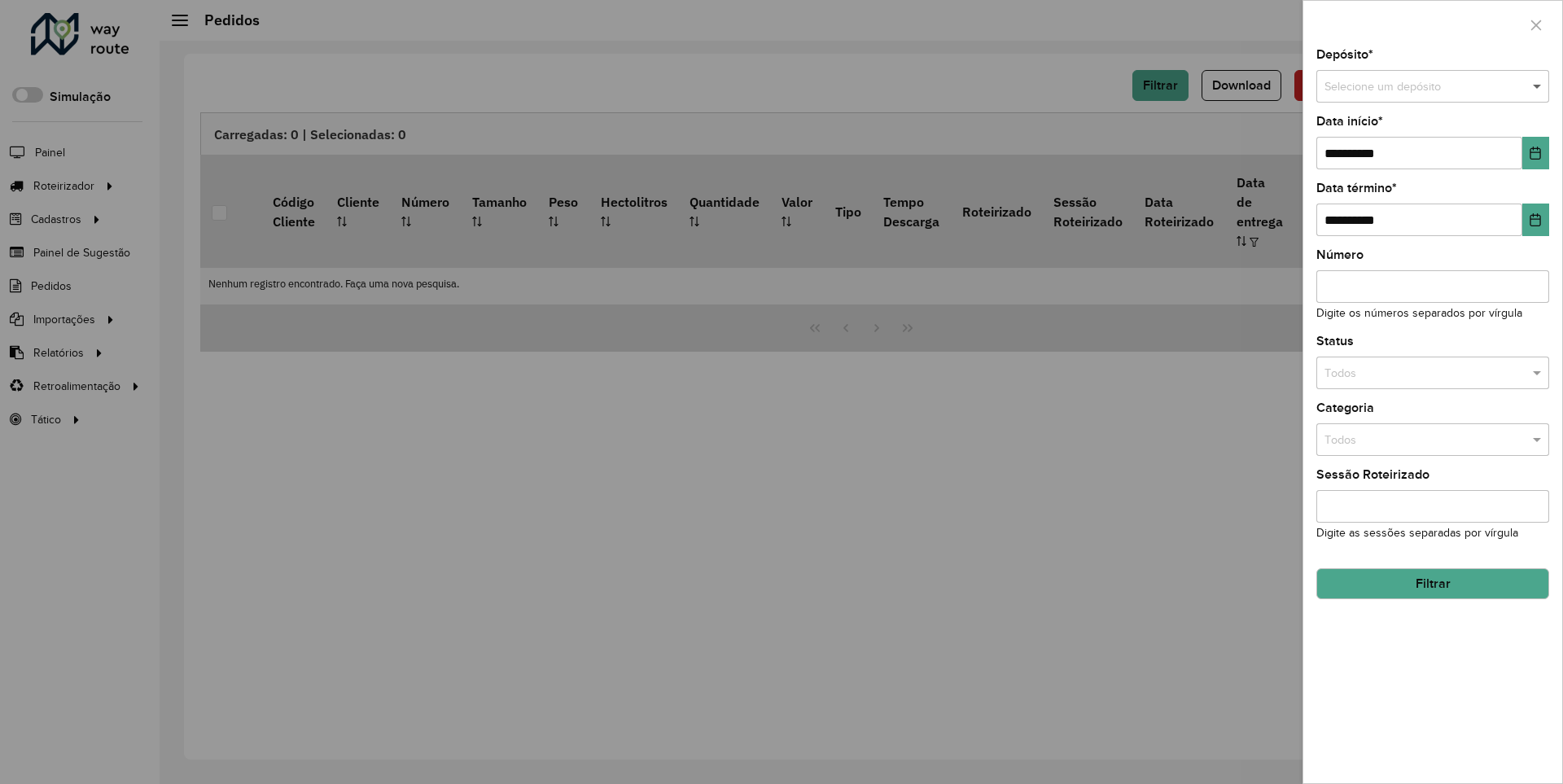
click at [1537, 87] on span at bounding box center [1538, 87] width 21 height 18
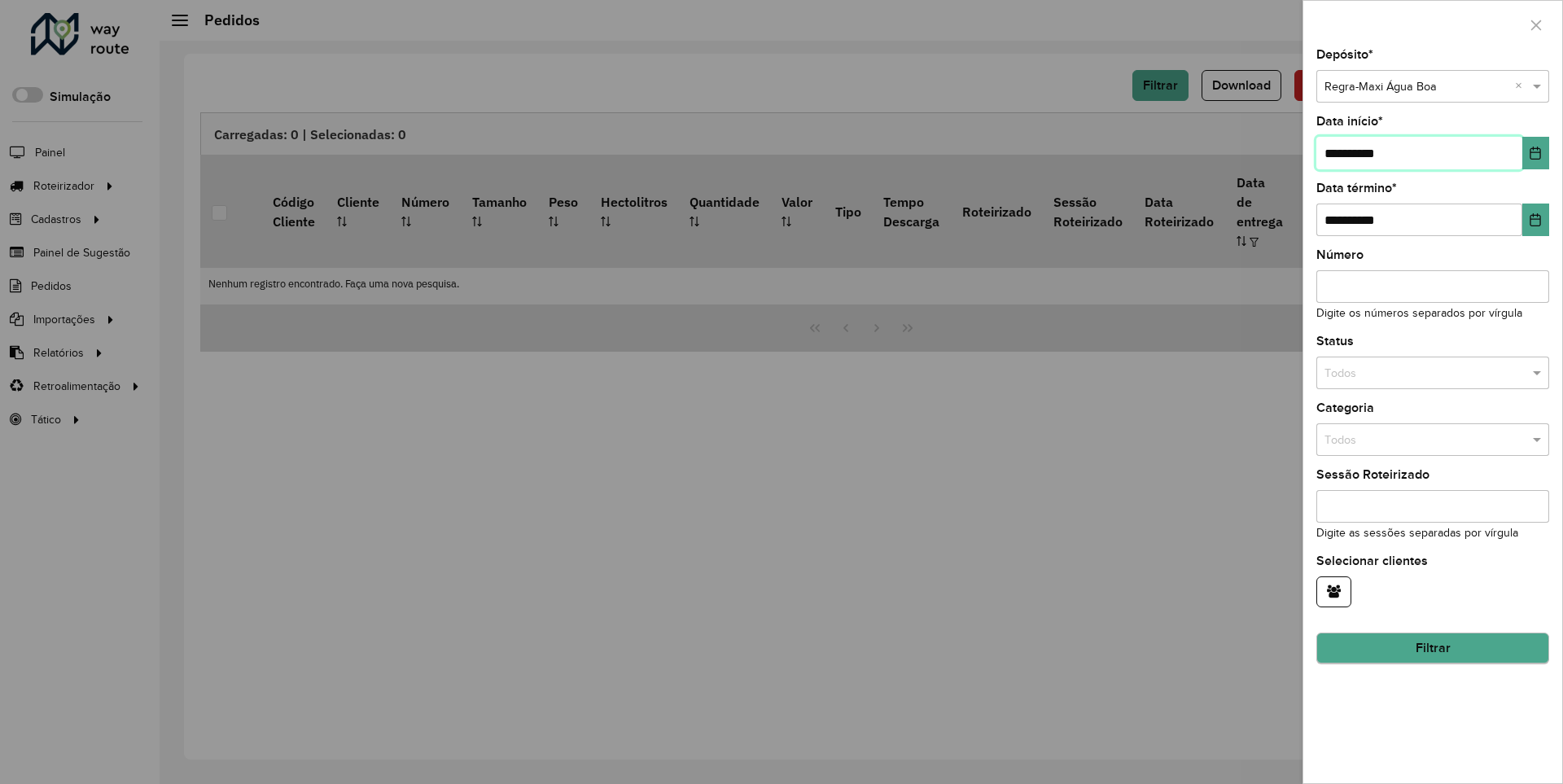
type input "**********"
click at [1432, 647] on button "Filtrar" at bounding box center [1432, 648] width 233 height 30
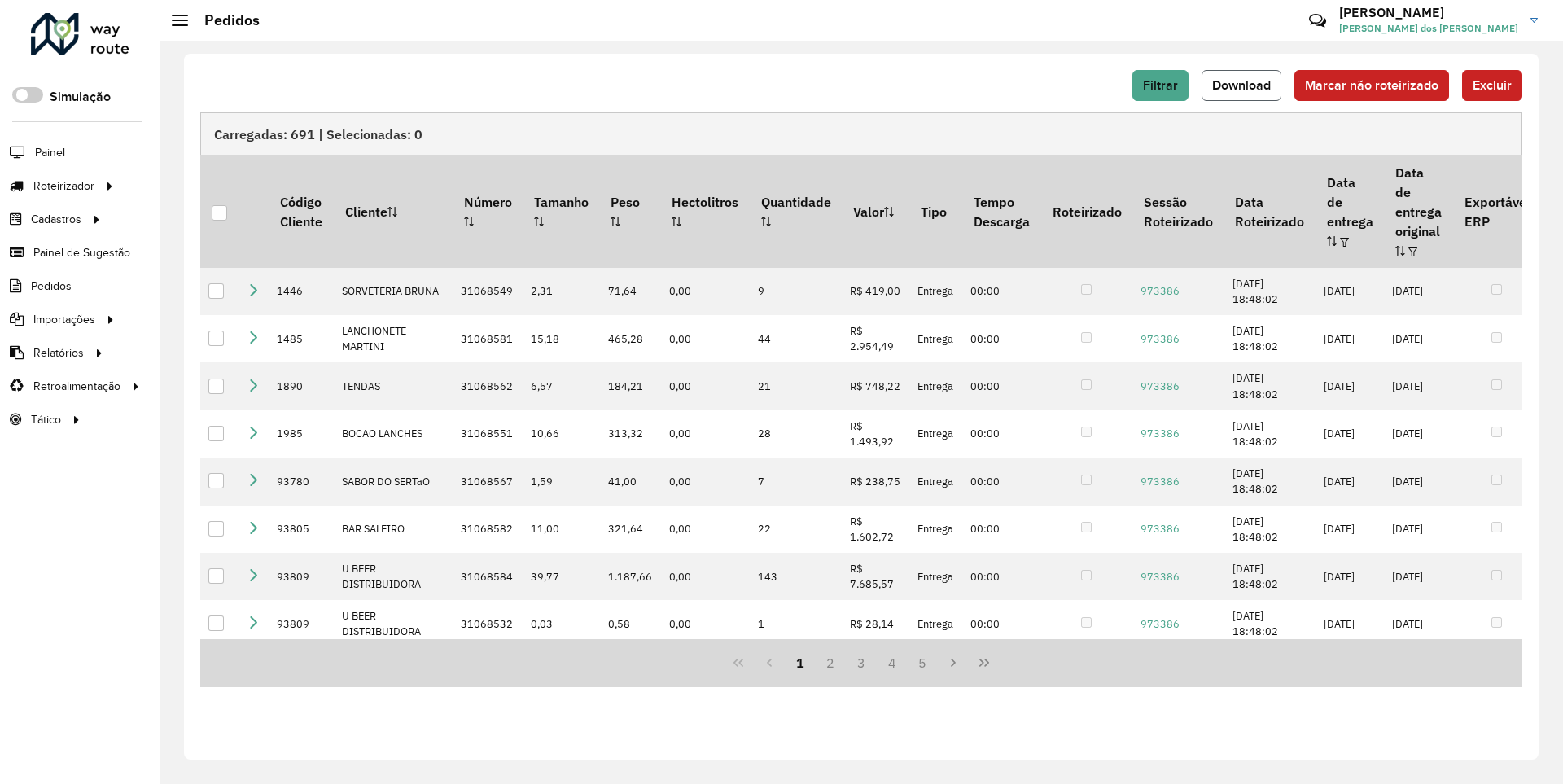
click at [1243, 85] on span "Download" at bounding box center [1242, 85] width 59 height 14
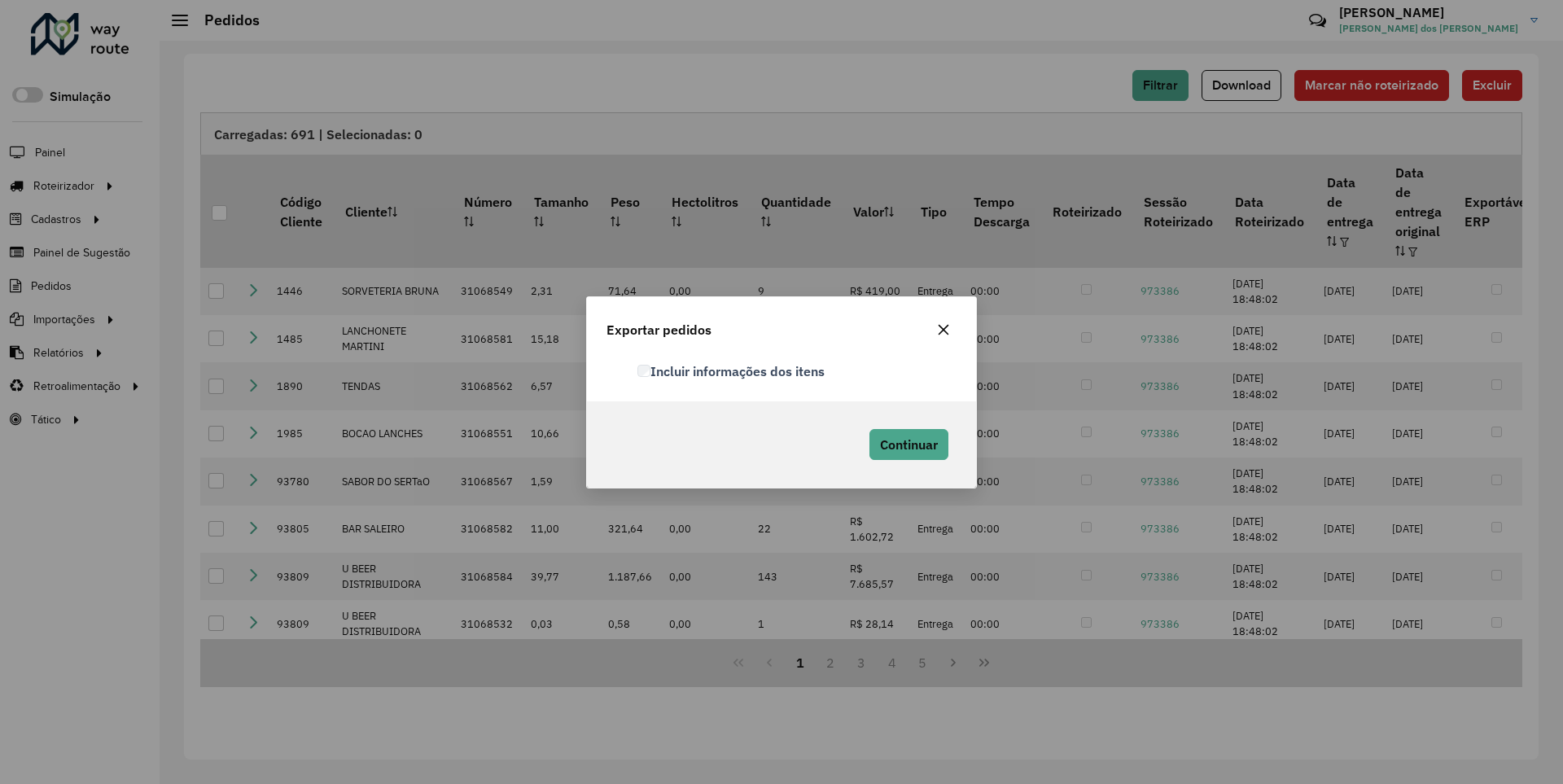
click at [732, 370] on label "Incluir informações dos itens" at bounding box center [731, 371] width 187 height 20
click at [907, 444] on span "Continuar" at bounding box center [908, 444] width 58 height 17
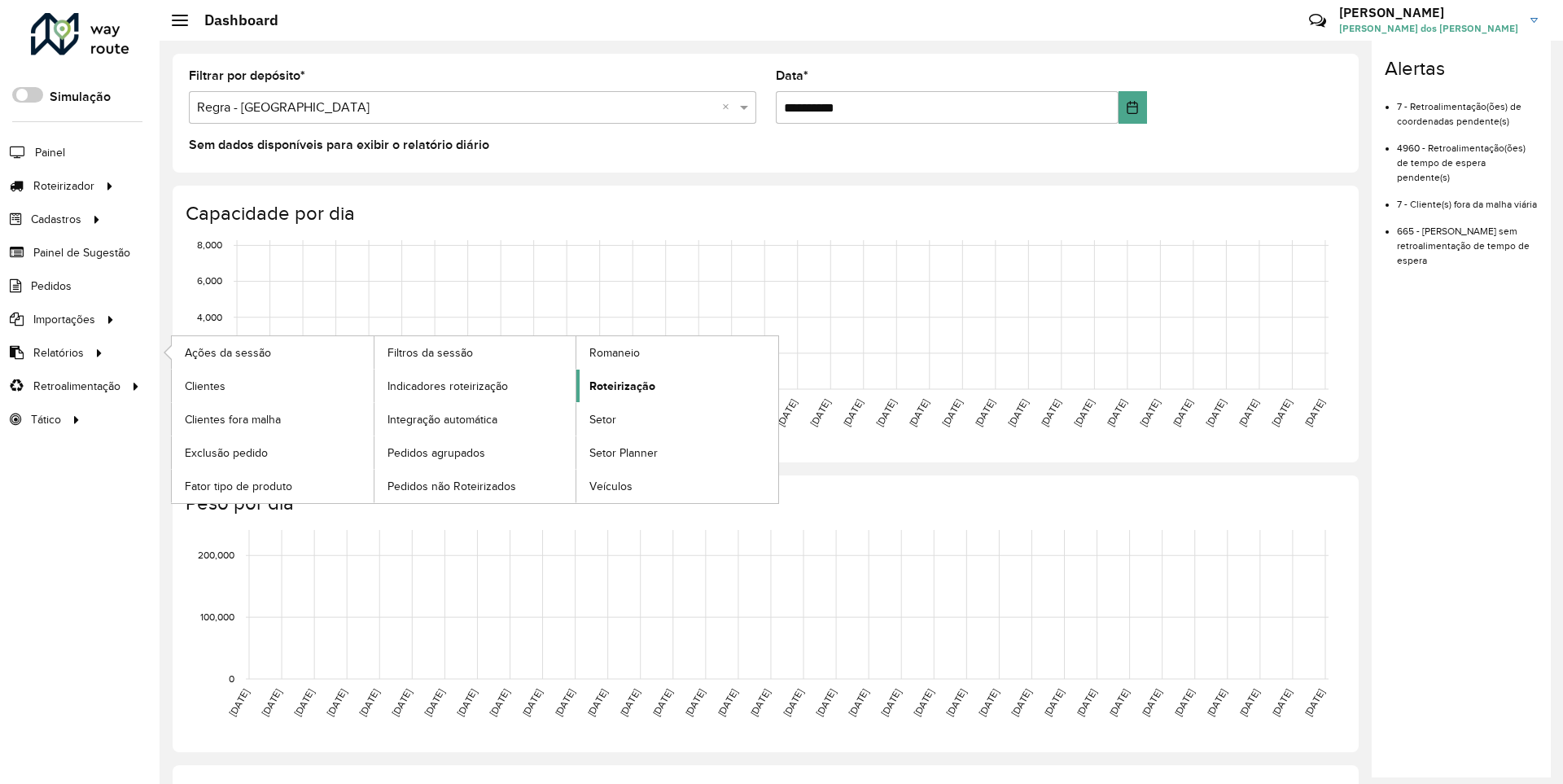
click at [619, 385] on span "Roteirização" at bounding box center [622, 386] width 66 height 17
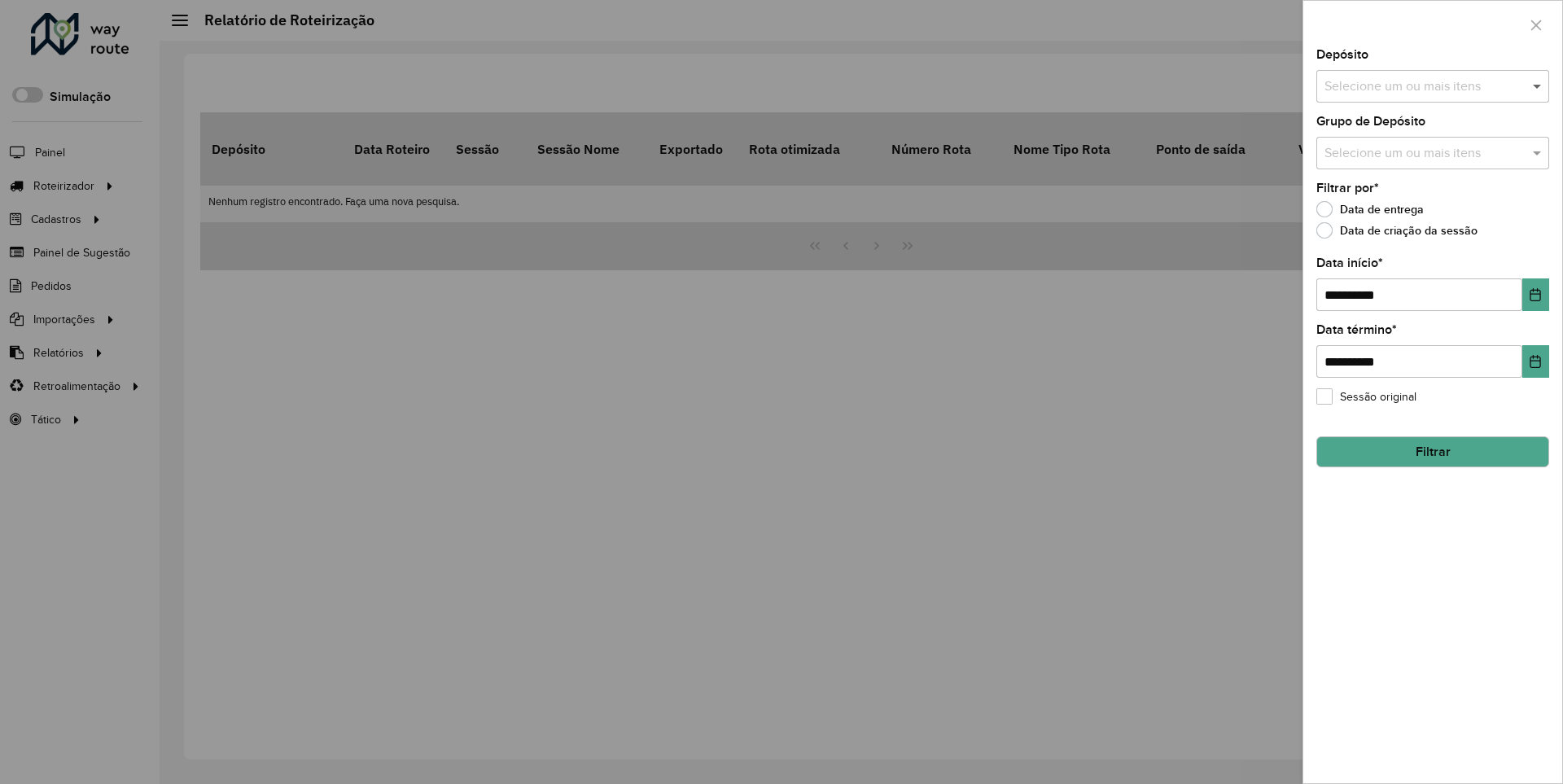
click at [1537, 86] on span at bounding box center [1538, 87] width 21 height 20
click at [1534, 294] on icon "Choose Date" at bounding box center [1535, 294] width 11 height 13
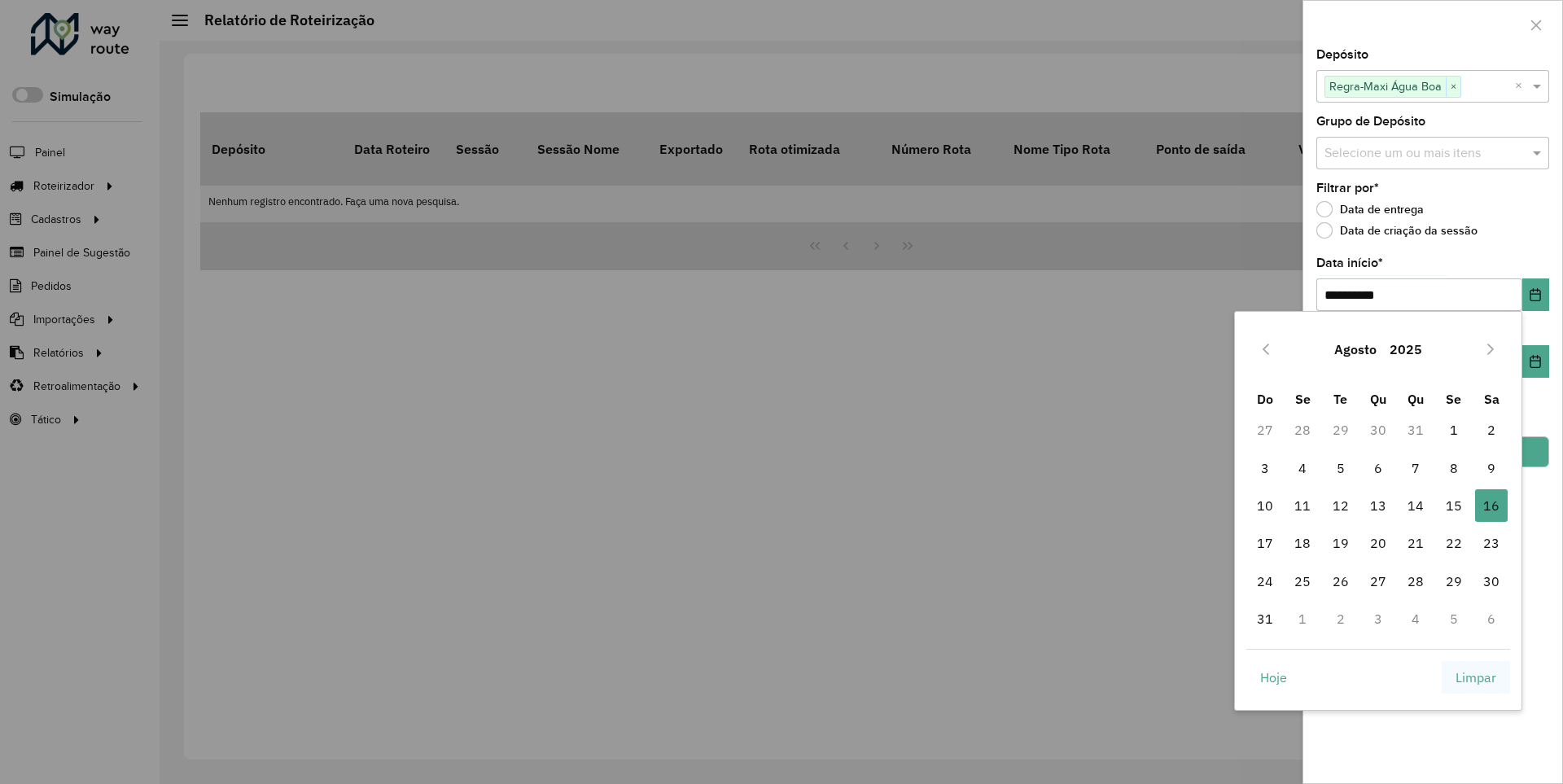
click at [1476, 676] on span "Limpar" at bounding box center [1475, 677] width 40 height 20
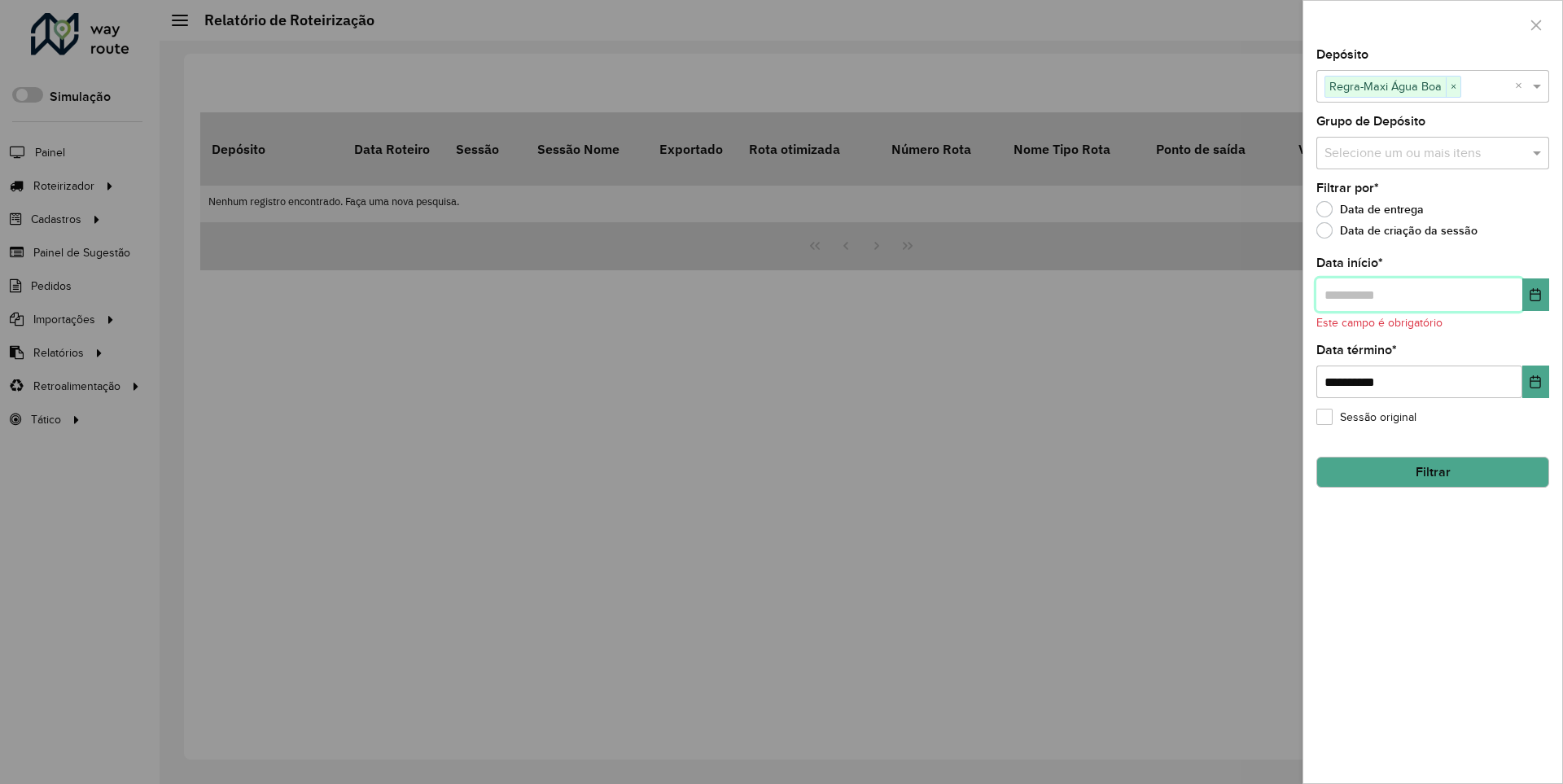
click at [1418, 294] on input "text" at bounding box center [1418, 294] width 206 height 32
type input "**********"
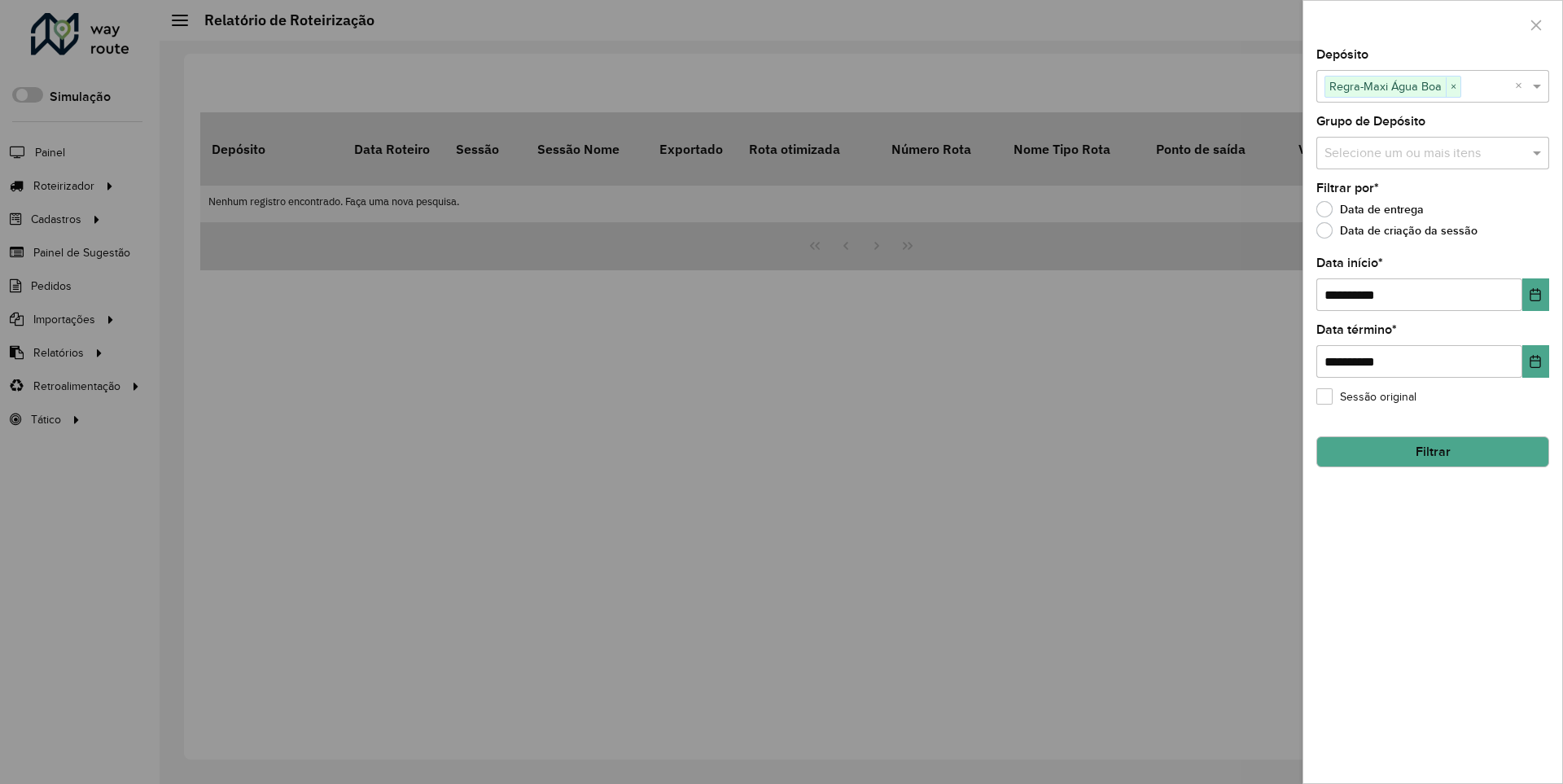
click at [1432, 451] on button "Filtrar" at bounding box center [1432, 451] width 233 height 30
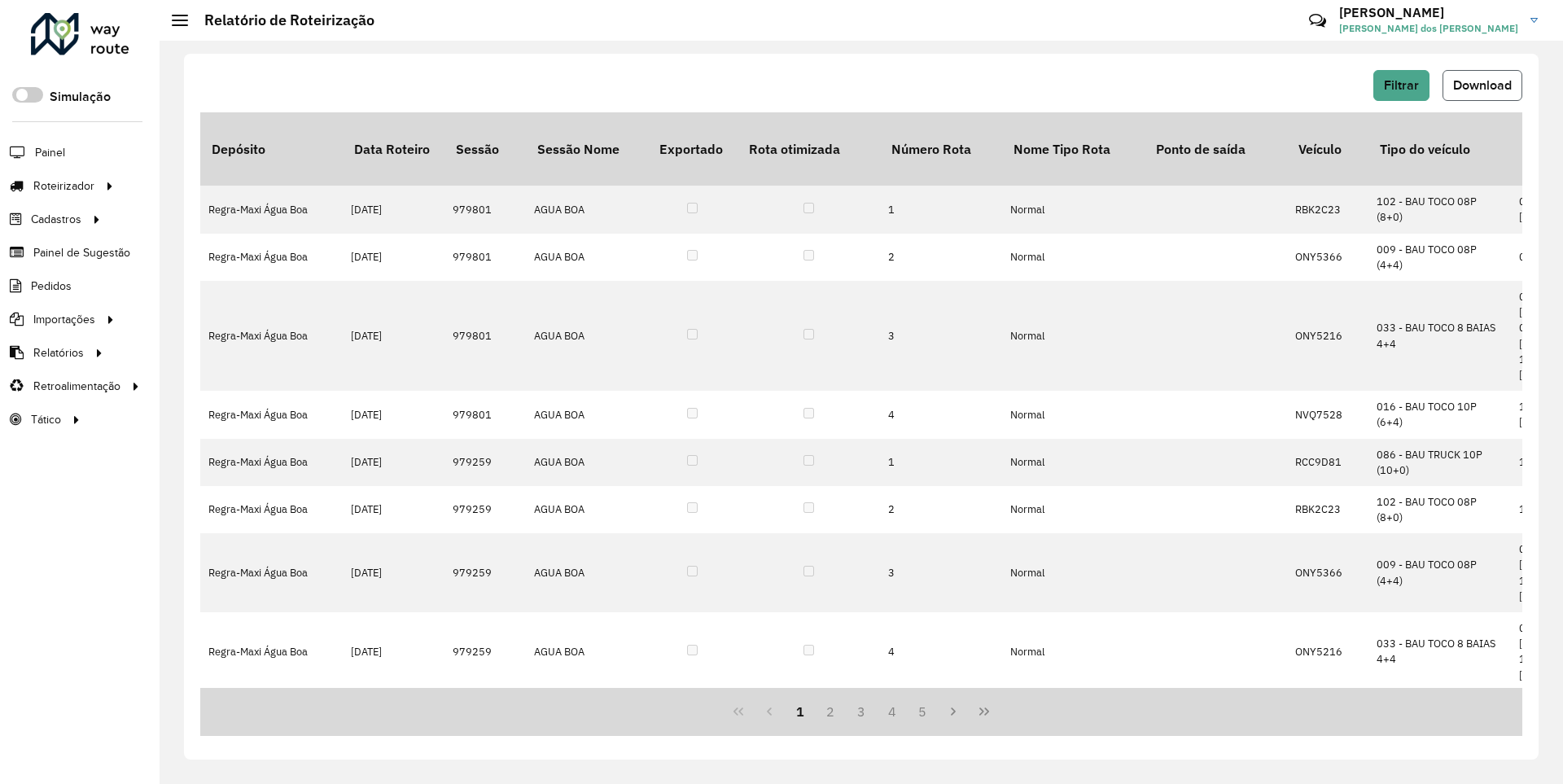
click at [1481, 85] on span "Download" at bounding box center [1482, 85] width 59 height 14
